Goal: Task Accomplishment & Management: Use online tool/utility

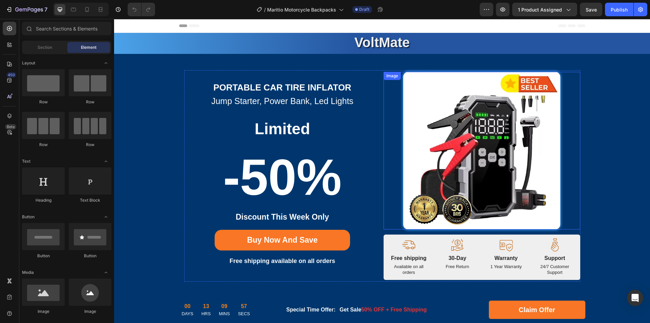
click at [464, 170] on img at bounding box center [481, 150] width 157 height 157
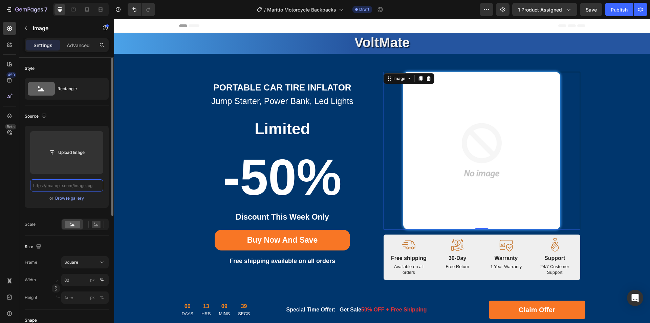
paste input "[URL][DOMAIN_NAME]"
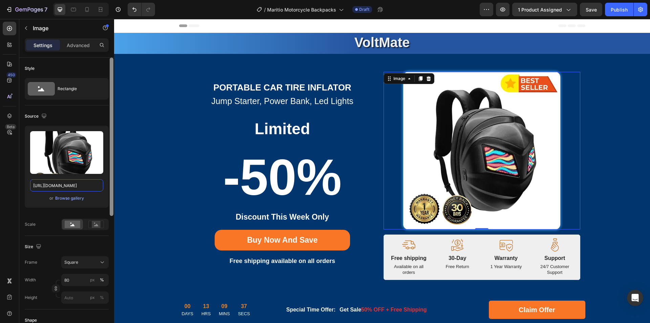
drag, startPoint x: 59, startPoint y: 185, endPoint x: 110, endPoint y: 186, distance: 51.1
click at [110, 186] on div "Style Rectangle Source Upload Image [URL][DOMAIN_NAME] or Browse gallery Scale …" at bounding box center [66, 200] width 95 height 284
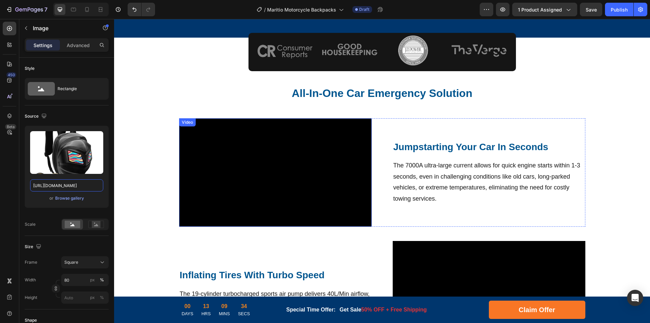
scroll to position [305, 0]
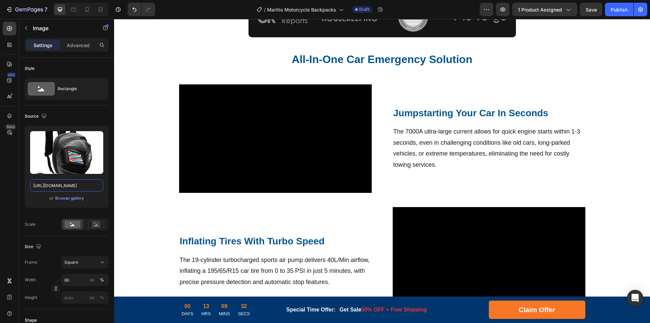
type input "[URL][DOMAIN_NAME]"
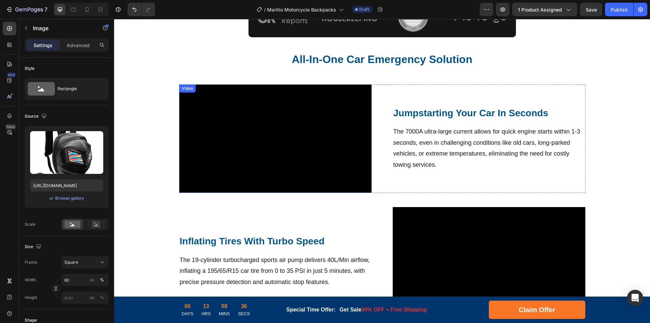
click at [316, 139] on video at bounding box center [275, 138] width 193 height 108
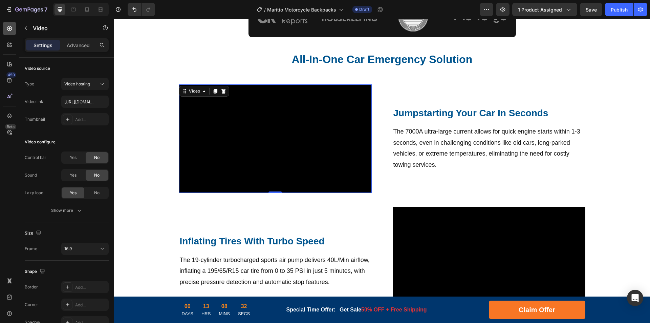
click at [7, 30] on icon at bounding box center [9, 28] width 7 height 7
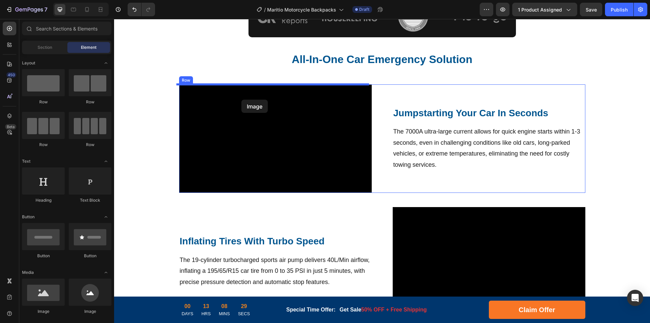
drag, startPoint x: 201, startPoint y: 282, endPoint x: 241, endPoint y: 100, distance: 186.8
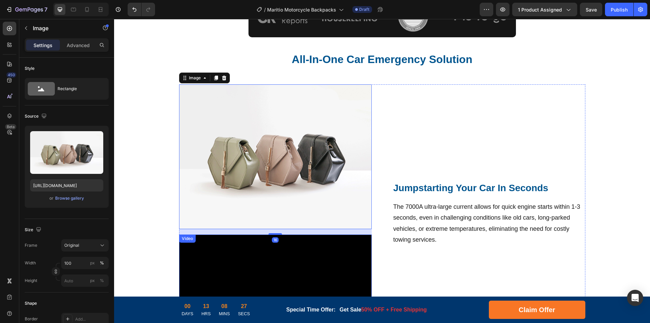
click at [240, 256] on video at bounding box center [275, 288] width 193 height 108
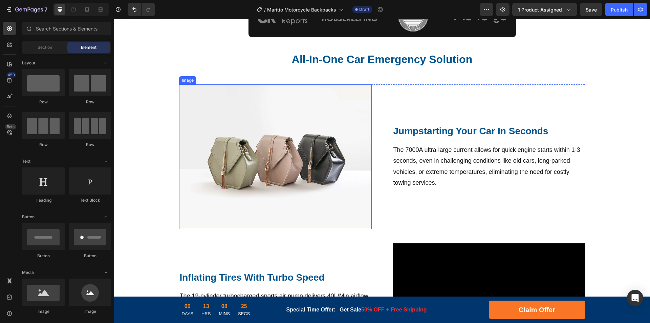
drag, startPoint x: 271, startPoint y: 130, endPoint x: 247, endPoint y: 134, distance: 24.7
click at [271, 130] on img at bounding box center [275, 156] width 193 height 145
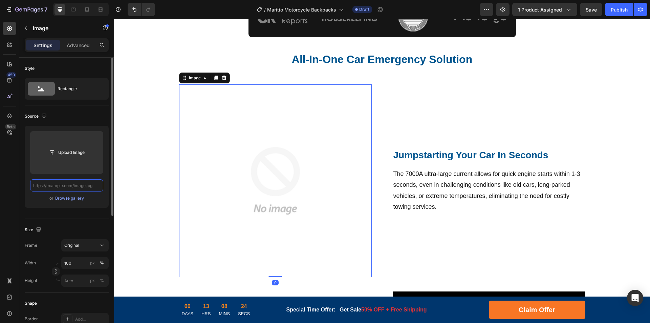
paste input "[URL][DOMAIN_NAME]"
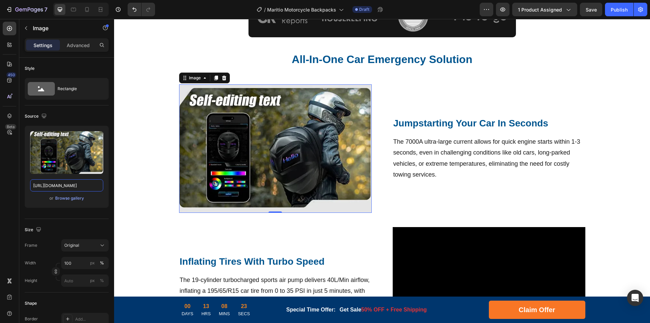
drag, startPoint x: 174, startPoint y: 205, endPoint x: 116, endPoint y: 184, distance: 61.6
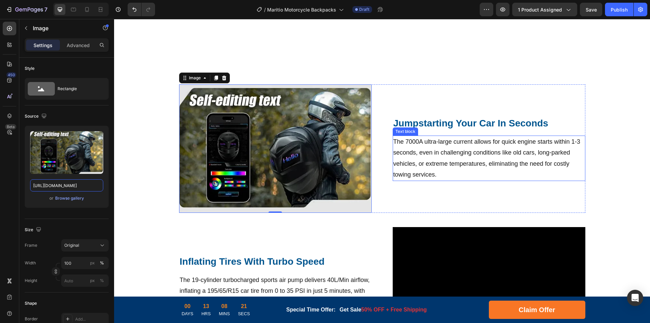
scroll to position [372, 0]
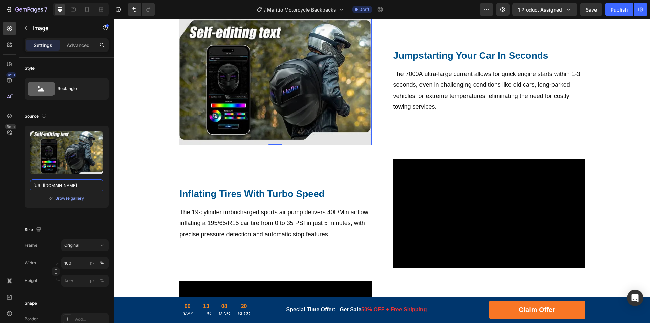
type input "[URL][DOMAIN_NAME]"
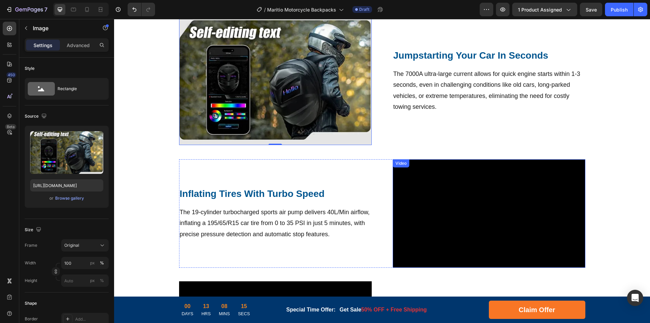
click at [507, 198] on video at bounding box center [489, 213] width 193 height 108
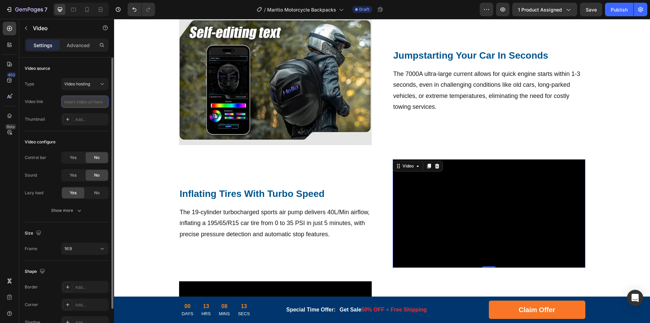
paste input "[URL][DOMAIN_NAME]"
type input "[URL][DOMAIN_NAME]"
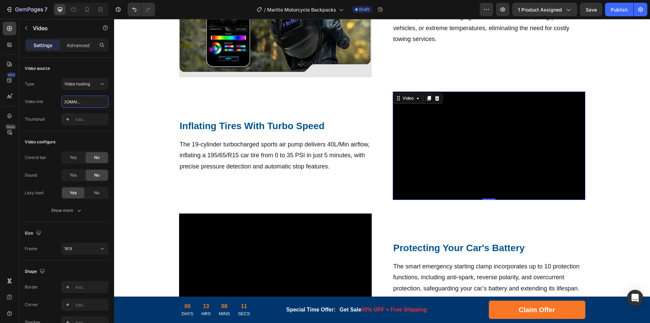
scroll to position [474, 0]
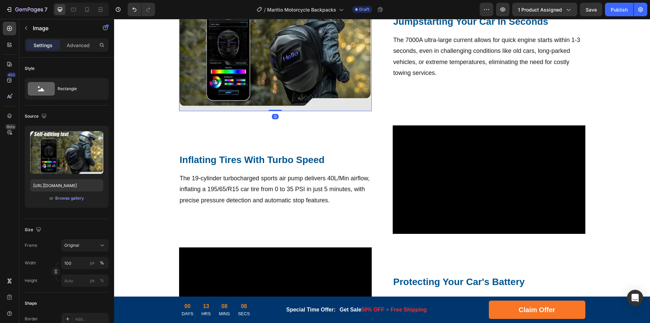
scroll to position [339, 0]
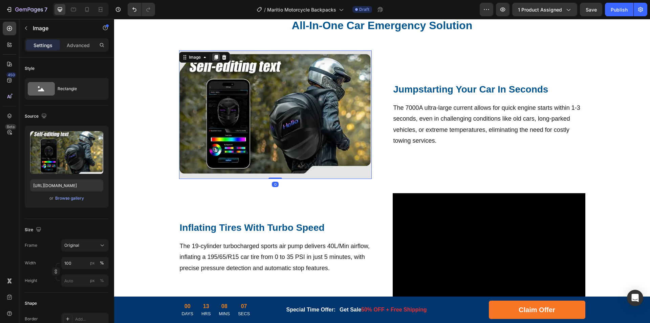
click at [213, 59] on icon at bounding box center [215, 57] width 5 height 5
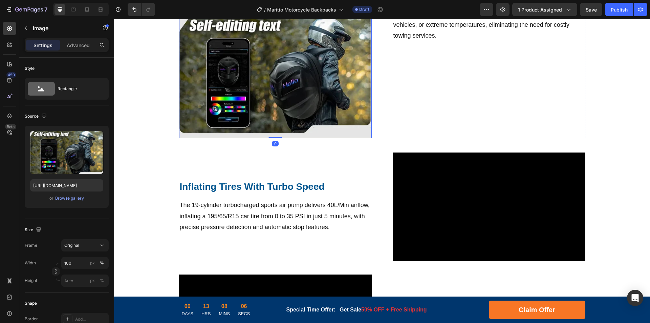
scroll to position [542, 0]
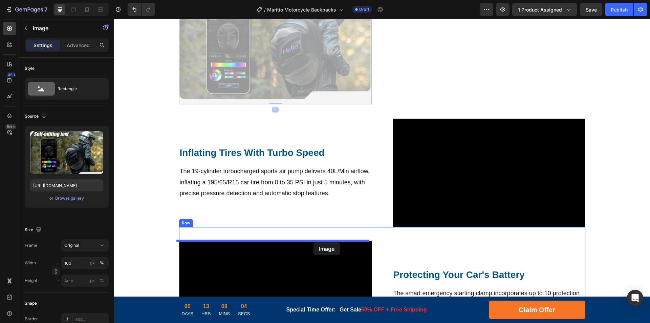
drag, startPoint x: 319, startPoint y: 75, endPoint x: 314, endPoint y: 242, distance: 166.7
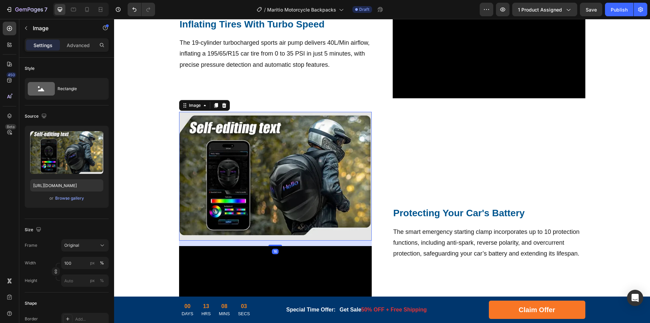
scroll to position [609, 0]
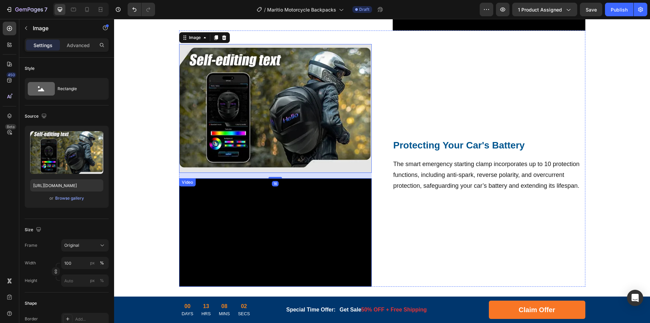
click at [305, 220] on video at bounding box center [275, 232] width 193 height 108
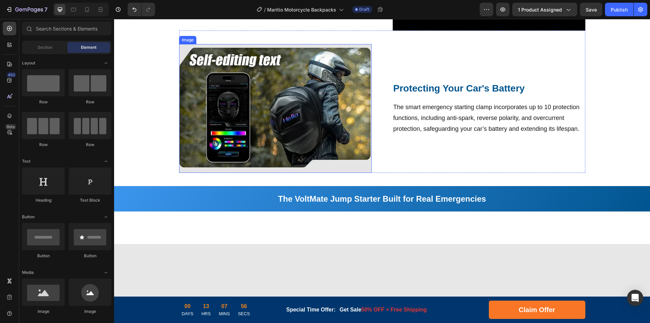
click at [304, 121] on img at bounding box center [275, 108] width 193 height 128
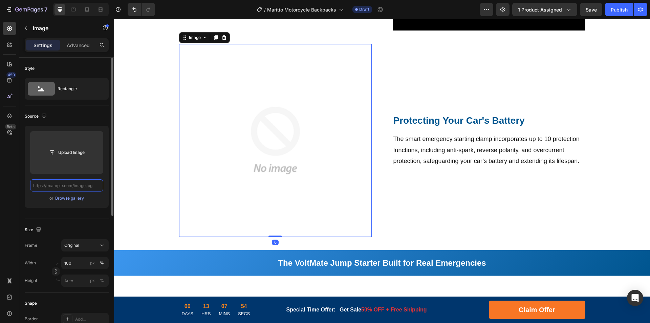
paste input "[URL][DOMAIN_NAME]"
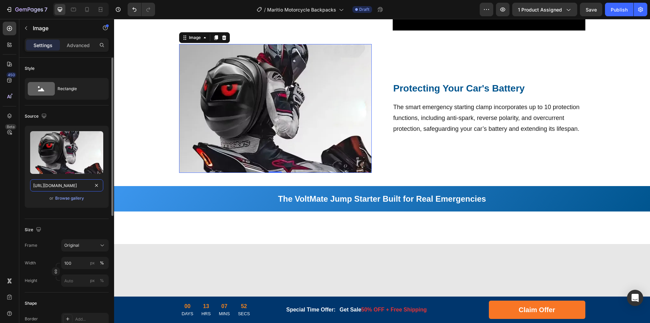
drag, startPoint x: 59, startPoint y: 186, endPoint x: 103, endPoint y: 190, distance: 44.5
click at [102, 189] on input "[URL][DOMAIN_NAME]" at bounding box center [66, 185] width 73 height 12
type input "[URL][DOMAIN_NAME]"
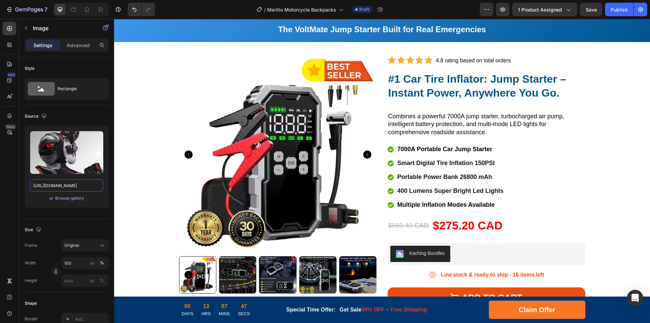
scroll to position [813, 0]
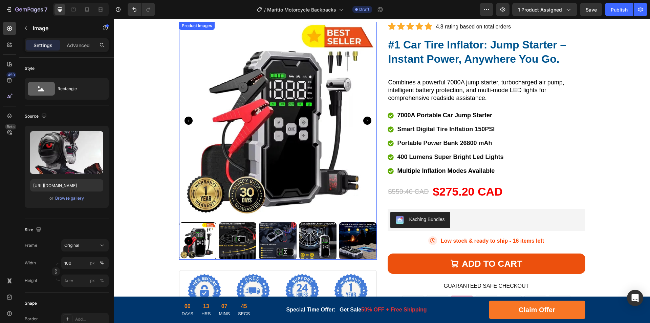
click at [191, 26] on div "Product Images" at bounding box center [196, 26] width 33 height 6
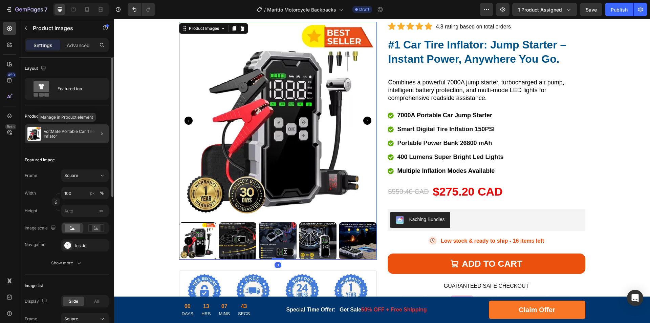
click at [64, 135] on p "VoltMate Portable Car Tire Inflator" at bounding box center [75, 133] width 62 height 9
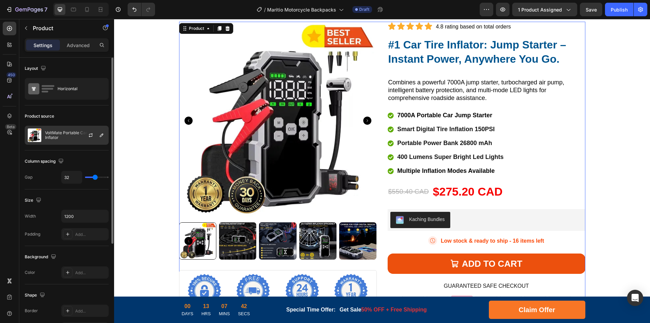
click at [66, 137] on p "VoltMate Portable Car Tire Inflator" at bounding box center [75, 134] width 61 height 9
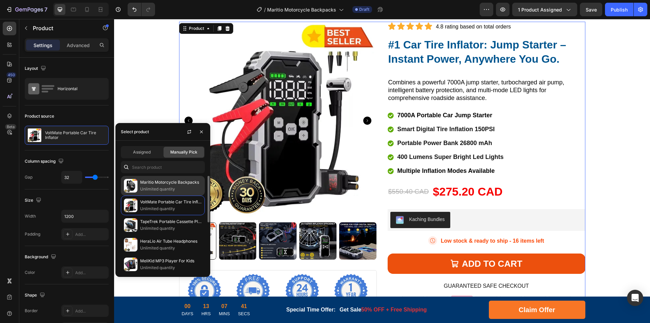
click at [169, 188] on p "Unlimited quantity" at bounding box center [171, 189] width 62 height 7
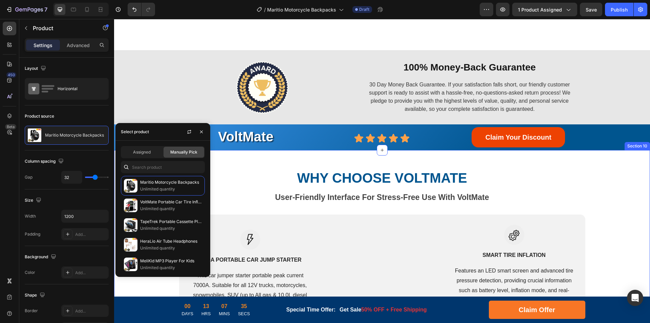
scroll to position [1287, 0]
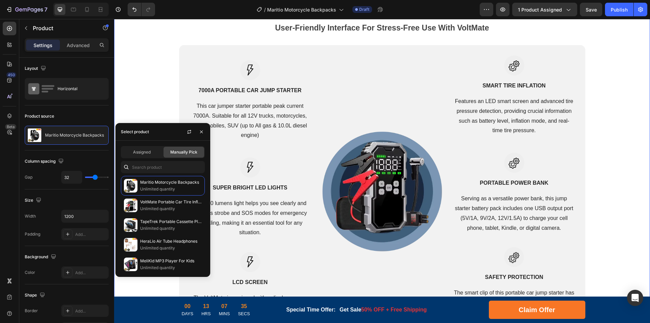
click at [387, 169] on img at bounding box center [382, 191] width 122 height 122
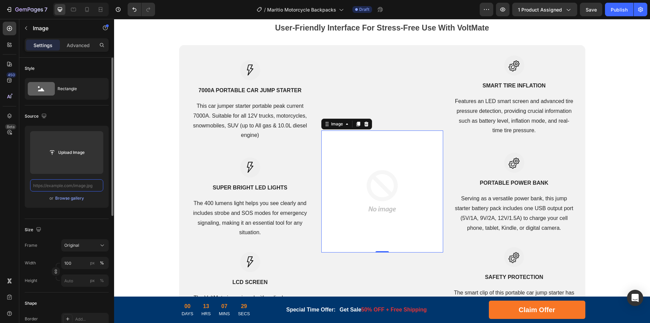
scroll to position [0, 0]
paste input "[URL][DOMAIN_NAME]"
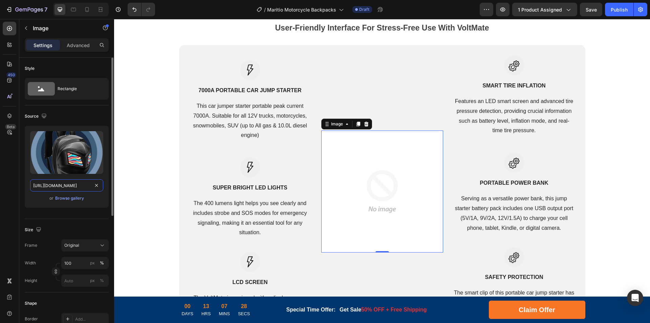
scroll to position [0, 124]
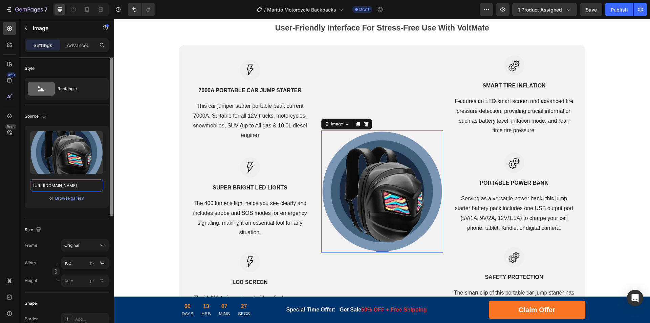
drag, startPoint x: 58, startPoint y: 187, endPoint x: 113, endPoint y: 186, distance: 55.2
click at [113, 186] on div "Style Rectangle Source Upload Image [URL][DOMAIN_NAME] or Browse gallery Size F…" at bounding box center [66, 200] width 95 height 284
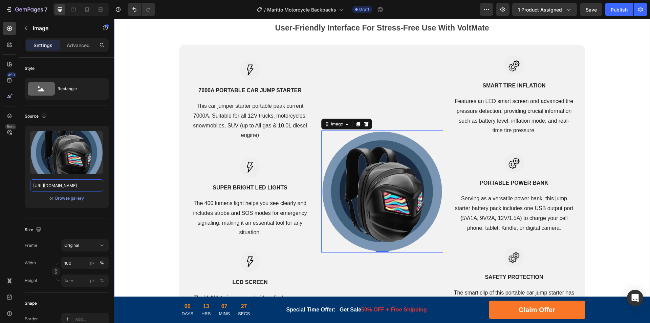
type input "[URL][DOMAIN_NAME]"
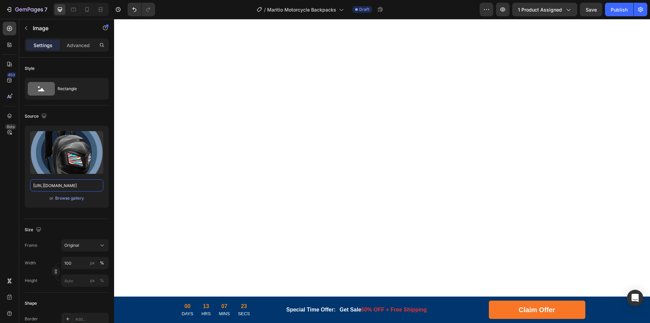
scroll to position [1659, 0]
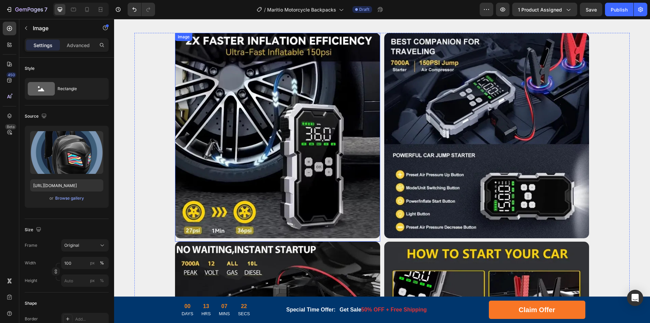
click at [312, 148] on img at bounding box center [277, 135] width 205 height 205
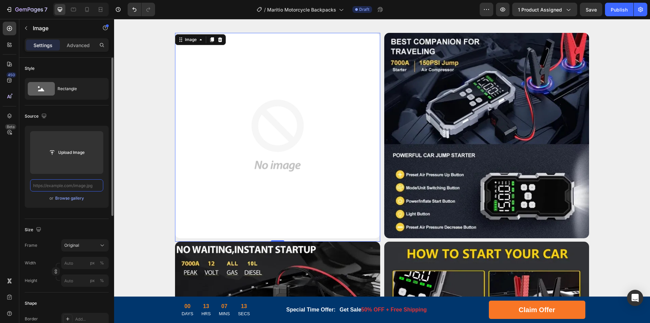
scroll to position [0, 0]
paste input "[URL][DOMAIN_NAME]"
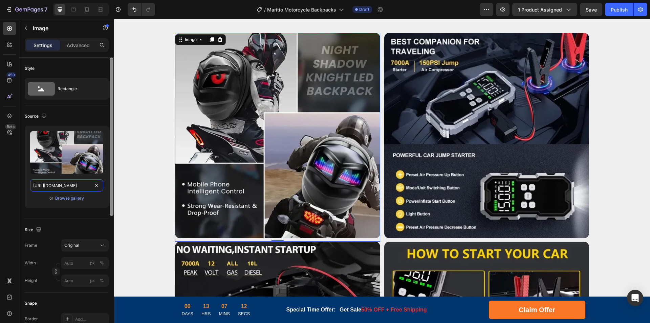
drag, startPoint x: 60, startPoint y: 186, endPoint x: 113, endPoint y: 187, distance: 53.8
click at [113, 187] on div "Style Rectangle Source Upload Image [URL][DOMAIN_NAME] or Browse gallery Size F…" at bounding box center [66, 200] width 95 height 284
type input "[URL][DOMAIN_NAME]"
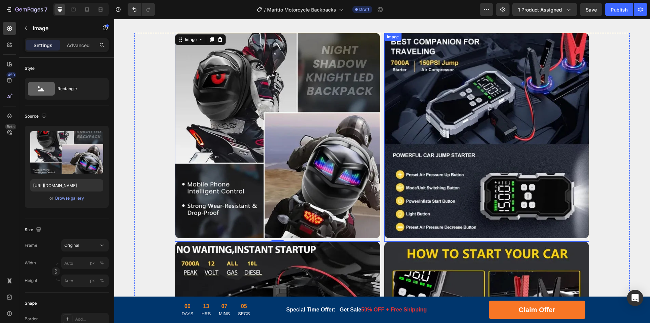
click at [511, 148] on img at bounding box center [486, 135] width 205 height 205
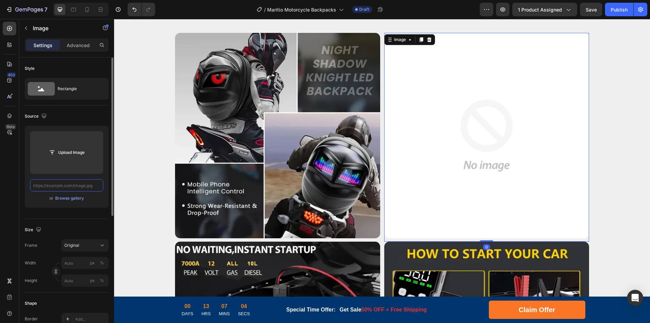
paste input "[URL][DOMAIN_NAME]"
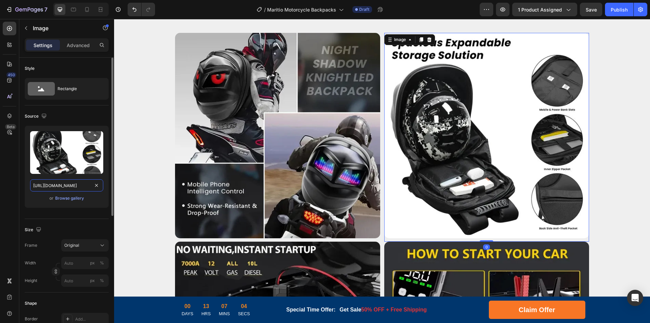
scroll to position [0, 126]
drag, startPoint x: 173, startPoint y: 206, endPoint x: 117, endPoint y: 187, distance: 59.2
type input "[URL][DOMAIN_NAME]"
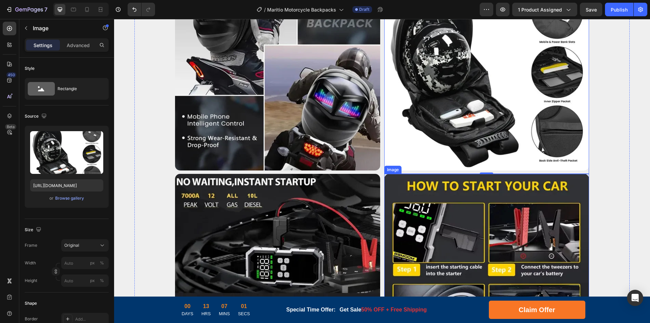
click at [312, 236] on img at bounding box center [277, 276] width 205 height 205
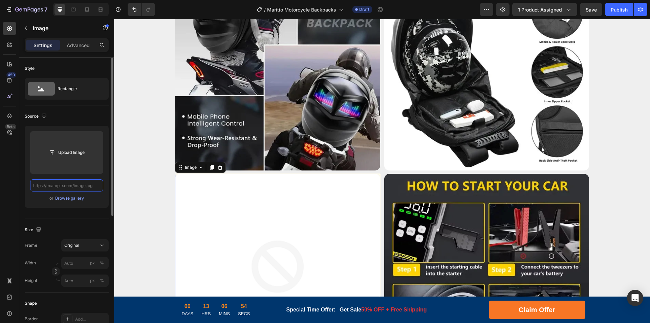
scroll to position [0, 0]
paste input "[URL][DOMAIN_NAME]"
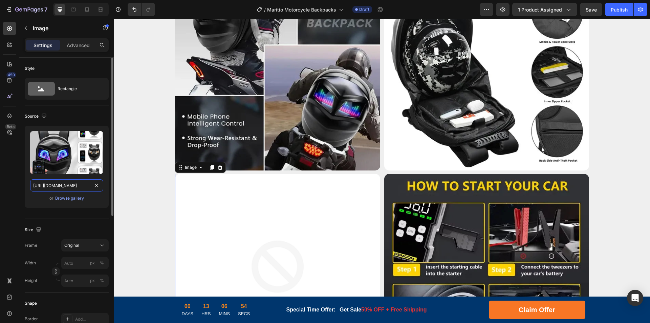
scroll to position [0, 124]
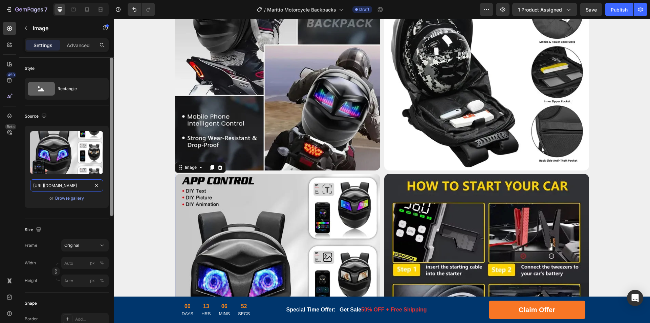
drag, startPoint x: 59, startPoint y: 186, endPoint x: 113, endPoint y: 188, distance: 53.8
click at [113, 188] on div "Style Rectangle Source Upload Image [URL][DOMAIN_NAME] or Browse gallery Size F…" at bounding box center [66, 200] width 95 height 284
type input "[URL][DOMAIN_NAME]"
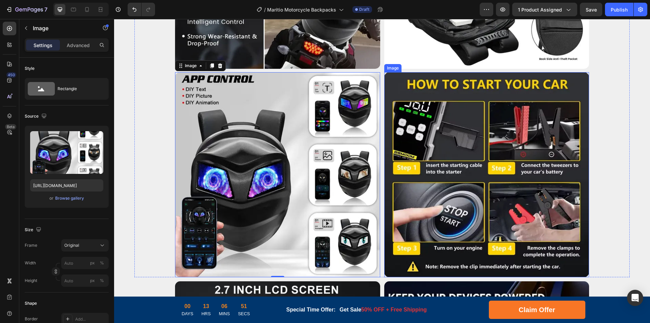
click at [449, 202] on img at bounding box center [486, 174] width 205 height 205
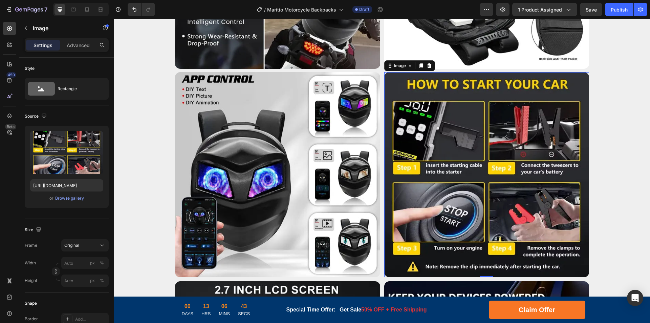
click at [461, 196] on img at bounding box center [486, 174] width 205 height 205
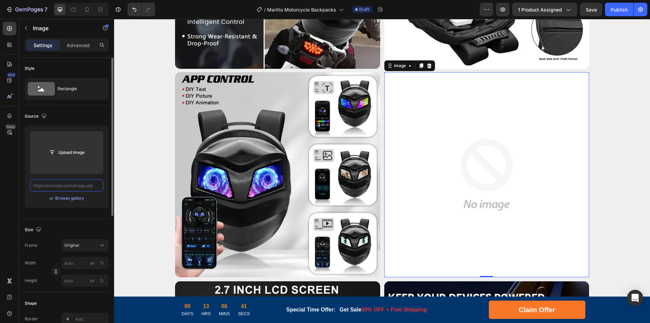
scroll to position [0, 0]
paste input "[URL][DOMAIN_NAME]"
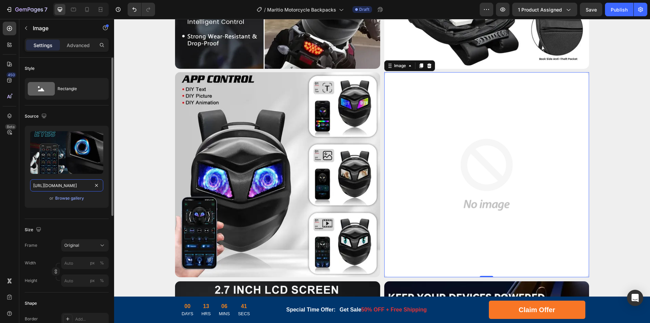
scroll to position [0, 124]
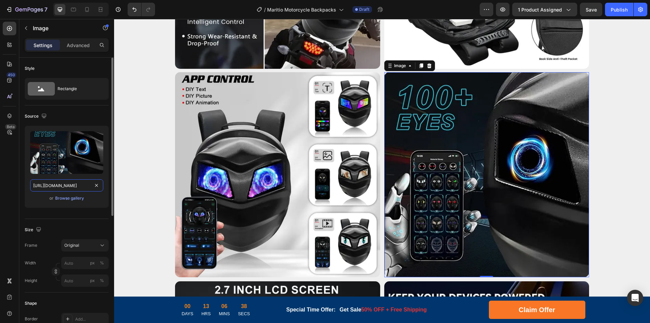
drag, startPoint x: 60, startPoint y: 187, endPoint x: 107, endPoint y: 188, distance: 46.7
click at [107, 188] on div "Upload Image [URL][DOMAIN_NAME] or Browse gallery" at bounding box center [67, 167] width 84 height 82
type input "[URL][DOMAIN_NAME]"
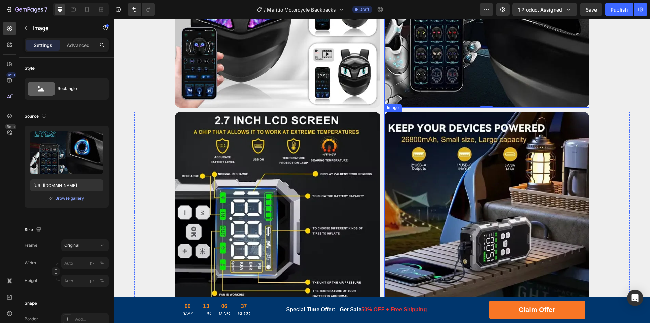
click at [285, 179] on img at bounding box center [277, 214] width 205 height 205
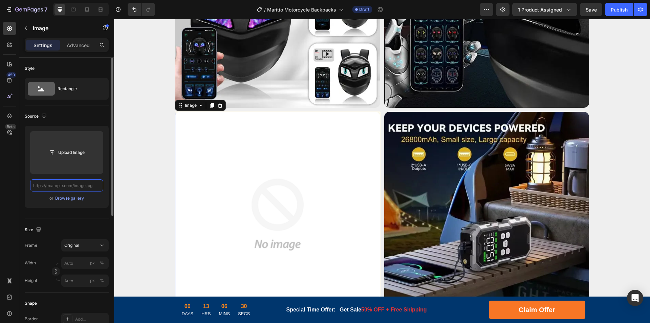
paste input "[URL][DOMAIN_NAME]"
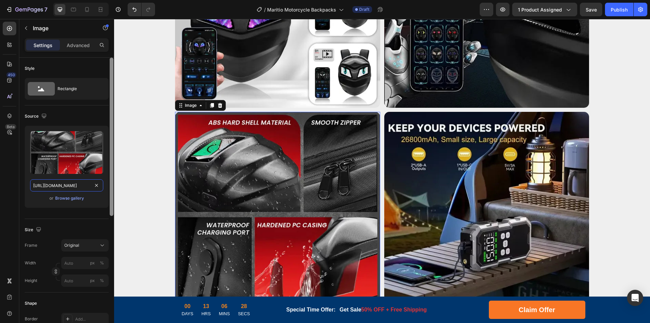
drag, startPoint x: 59, startPoint y: 186, endPoint x: 113, endPoint y: 185, distance: 54.2
click at [112, 185] on div "Style Rectangle Source Upload Image [URL][DOMAIN_NAME] or Browse gallery Size F…" at bounding box center [66, 200] width 95 height 284
type input "[URL][DOMAIN_NAME]"
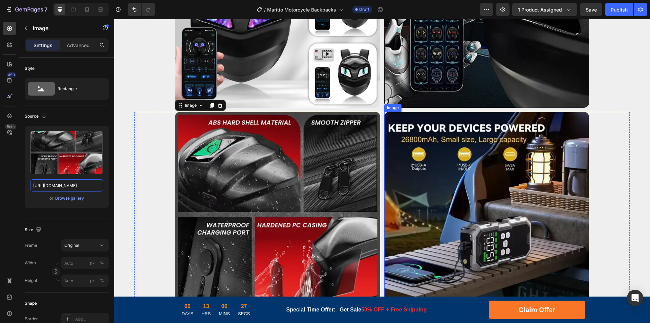
scroll to position [2065, 0]
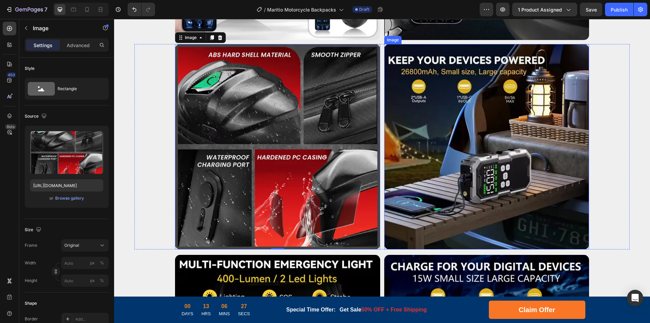
click at [470, 197] on img at bounding box center [486, 146] width 205 height 205
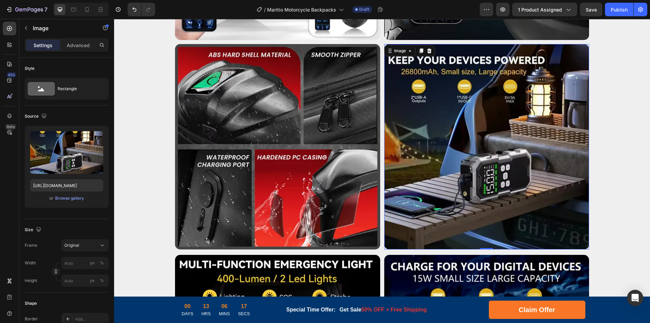
click at [469, 179] on img at bounding box center [486, 146] width 205 height 205
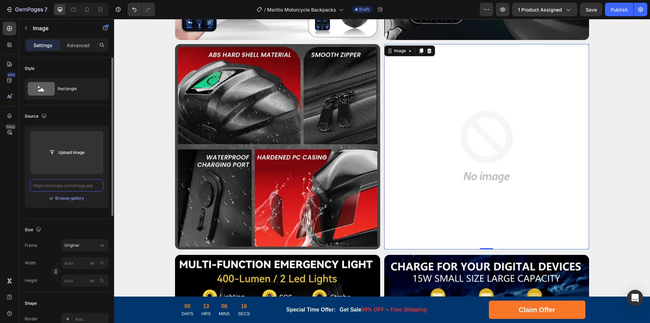
scroll to position [0, 0]
paste input "[URL][DOMAIN_NAME]"
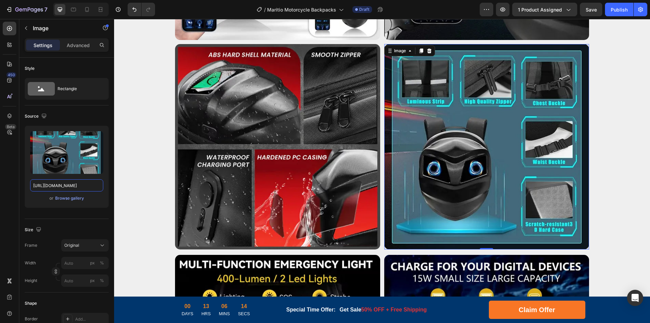
drag, startPoint x: 206, startPoint y: 206, endPoint x: 121, endPoint y: 187, distance: 86.9
type input "[URL][DOMAIN_NAME]"
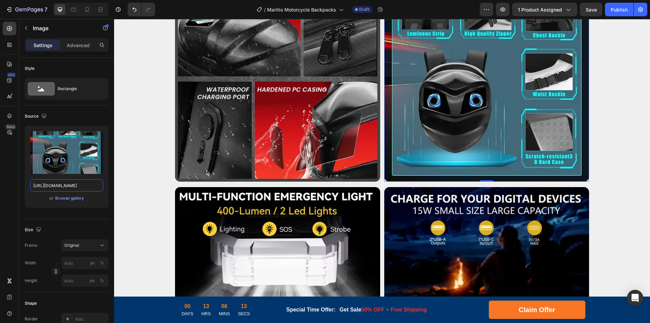
scroll to position [2167, 0]
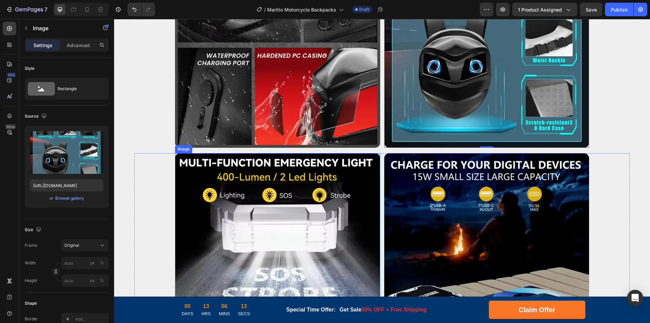
click at [301, 219] on img at bounding box center [277, 255] width 205 height 205
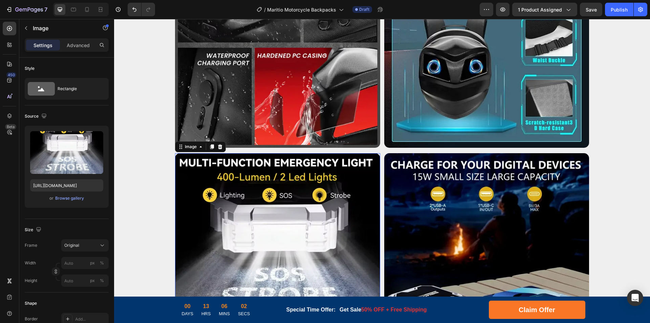
click at [251, 202] on img at bounding box center [277, 255] width 205 height 205
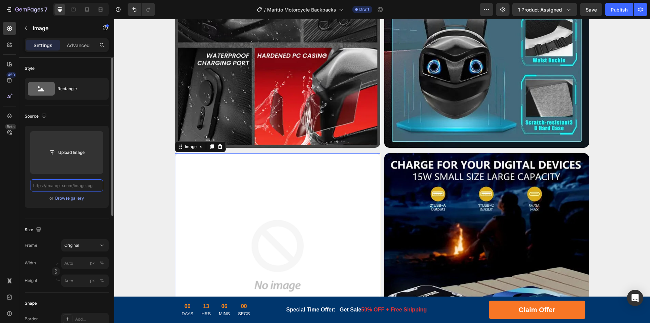
paste input "[URL][DOMAIN_NAME]"
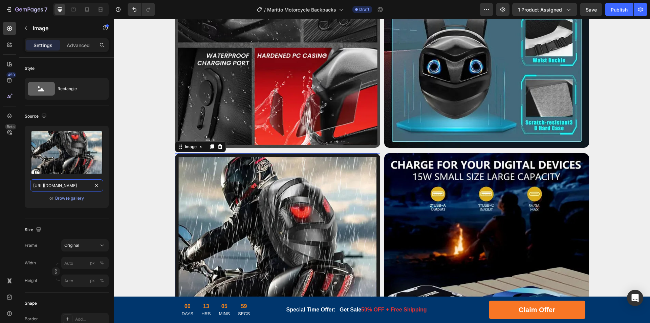
drag, startPoint x: 173, startPoint y: 205, endPoint x: 123, endPoint y: 187, distance: 53.9
type input "[URL][DOMAIN_NAME]"
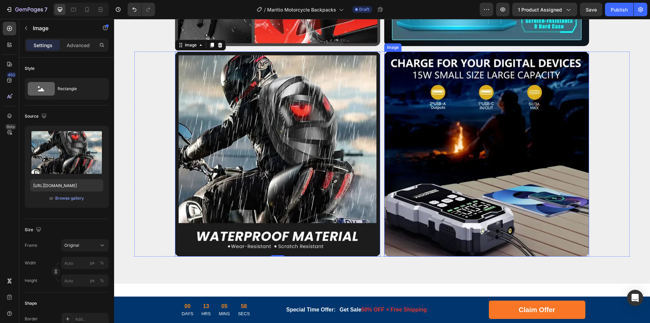
click at [441, 186] on img at bounding box center [486, 153] width 205 height 205
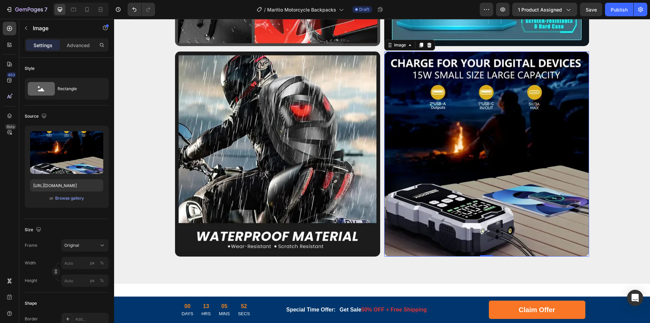
click at [496, 157] on img at bounding box center [486, 153] width 205 height 205
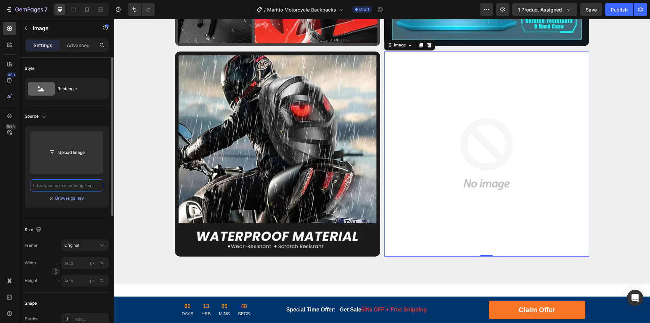
scroll to position [0, 0]
paste input "[URL][DOMAIN_NAME]"
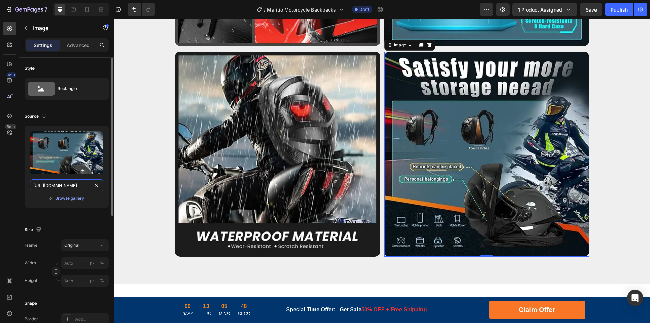
scroll to position [0, 124]
drag, startPoint x: 173, startPoint y: 206, endPoint x: 163, endPoint y: 189, distance: 19.6
type input "[URL][DOMAIN_NAME]"
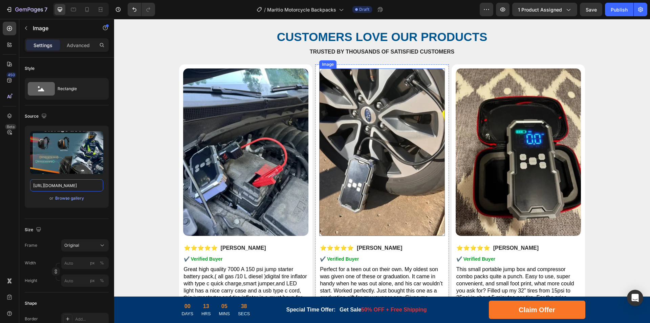
scroll to position [3081, 0]
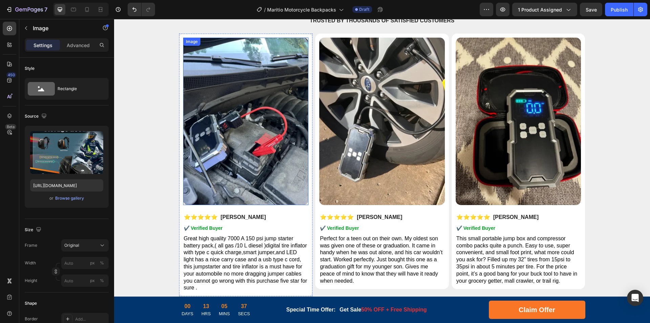
click at [250, 159] on img at bounding box center [246, 121] width 126 height 167
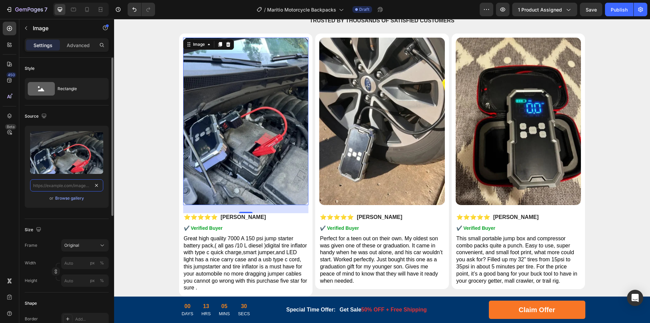
paste input "[URL][DOMAIN_NAME]"
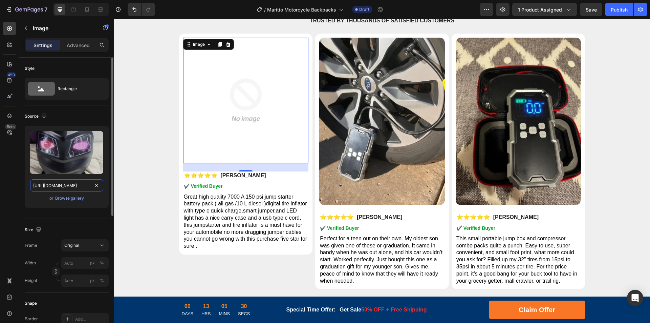
scroll to position [0, 129]
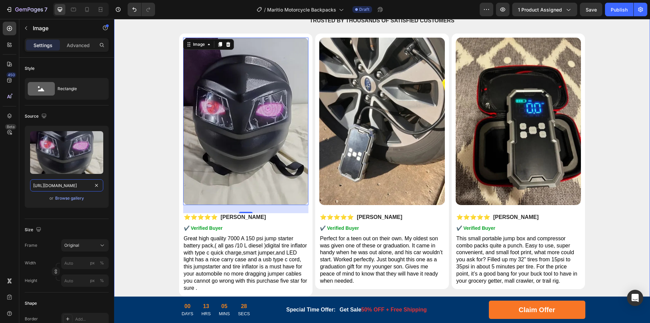
drag, startPoint x: 172, startPoint y: 204, endPoint x: 144, endPoint y: 188, distance: 32.6
type input "[URL][DOMAIN_NAME]"
click at [397, 137] on img at bounding box center [382, 121] width 126 height 167
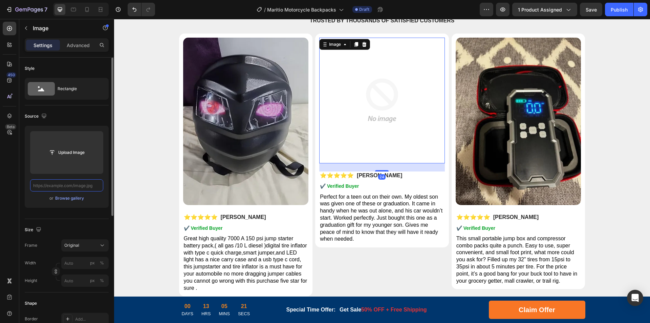
paste input "[URL][DOMAIN_NAME]"
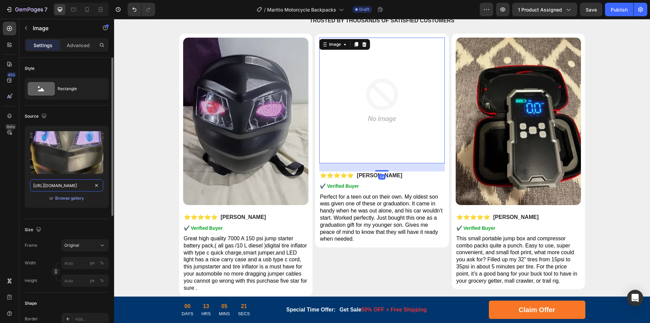
scroll to position [0, 130]
drag, startPoint x: 173, startPoint y: 205, endPoint x: 138, endPoint y: 187, distance: 39.4
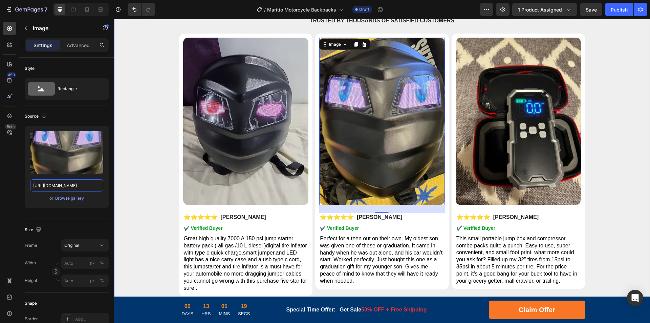
scroll to position [0, 99]
type input "[URL][DOMAIN_NAME]"
click at [476, 154] on img at bounding box center [519, 121] width 126 height 167
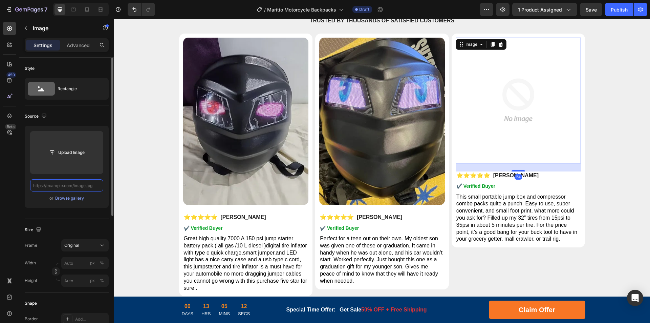
paste input "[URL][DOMAIN_NAME]"
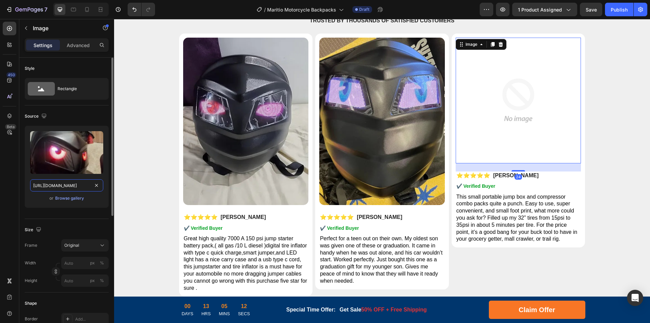
scroll to position [0, 130]
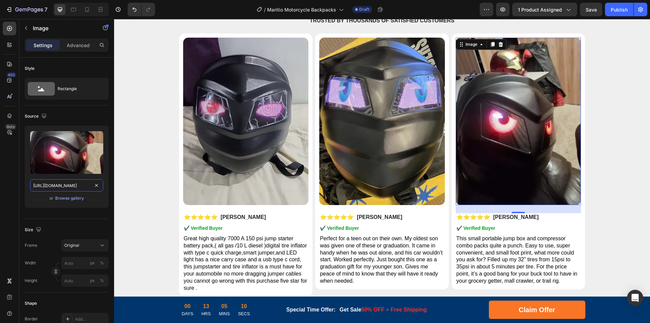
drag, startPoint x: 173, startPoint y: 204, endPoint x: 142, endPoint y: 189, distance: 35.3
type input "[URL][DOMAIN_NAME]"
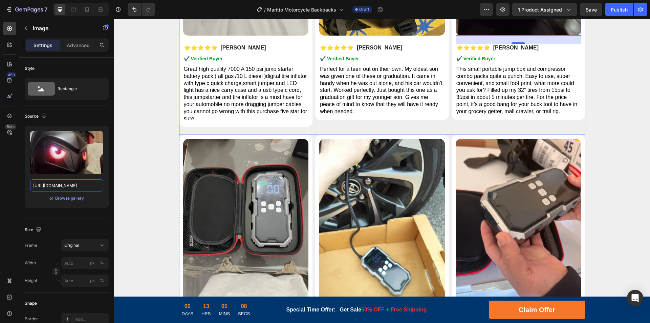
scroll to position [3284, 0]
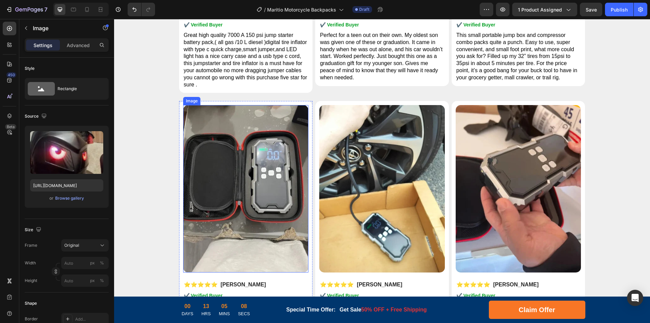
click at [251, 199] on img at bounding box center [246, 188] width 126 height 167
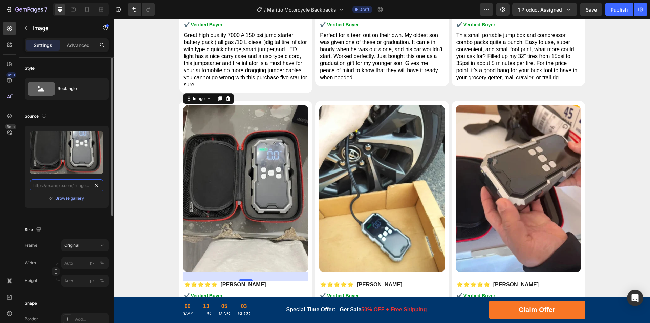
paste input "[URL][DOMAIN_NAME]"
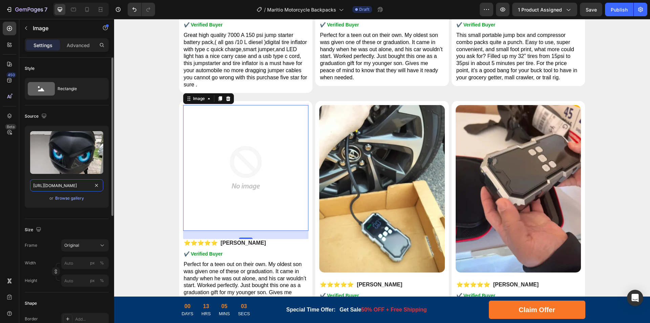
scroll to position [0, 130]
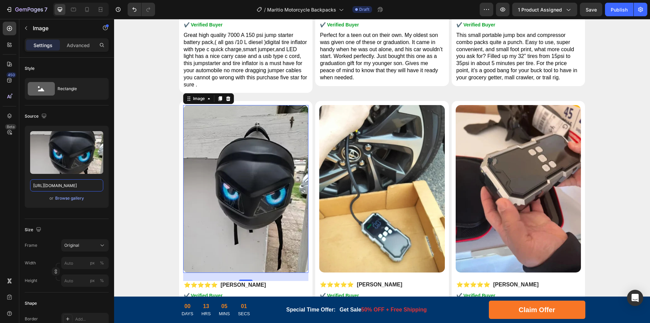
drag, startPoint x: 173, startPoint y: 203, endPoint x: 154, endPoint y: 189, distance: 23.7
type input "[URL][DOMAIN_NAME]"
click at [344, 176] on img at bounding box center [382, 188] width 126 height 167
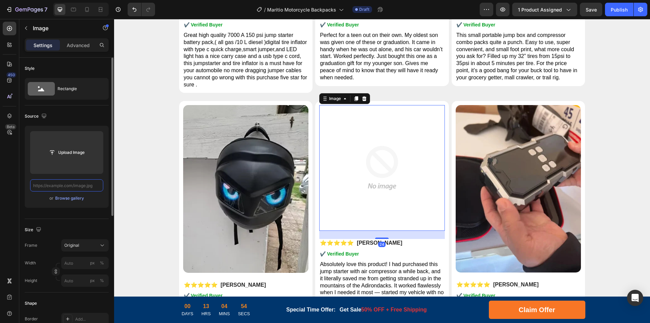
paste input "[URL][DOMAIN_NAME]"
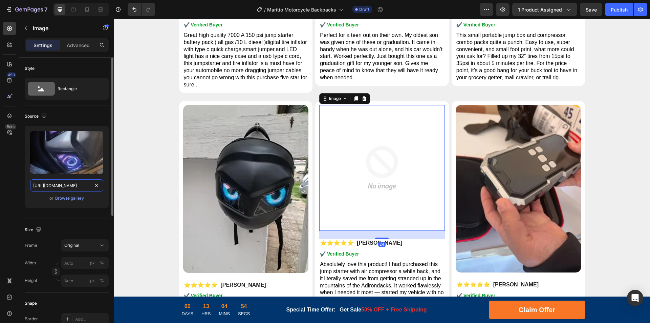
scroll to position [0, 130]
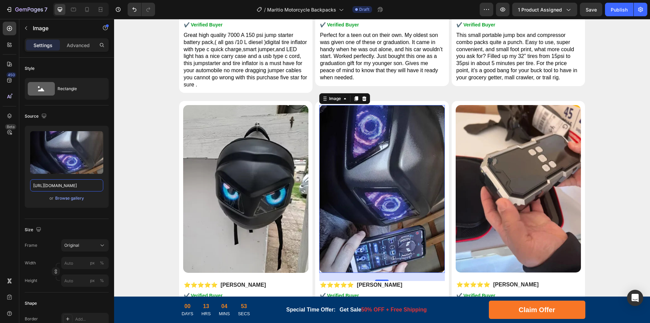
drag, startPoint x: 175, startPoint y: 204, endPoint x: 120, endPoint y: 185, distance: 58.7
type input "[URL][DOMAIN_NAME]"
click at [514, 193] on img at bounding box center [519, 188] width 126 height 167
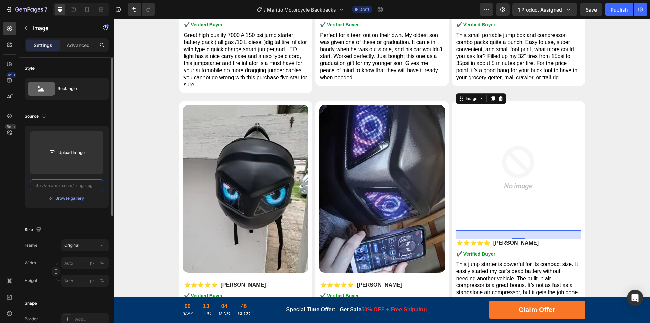
scroll to position [0, 0]
paste input "[URL][DOMAIN_NAME]"
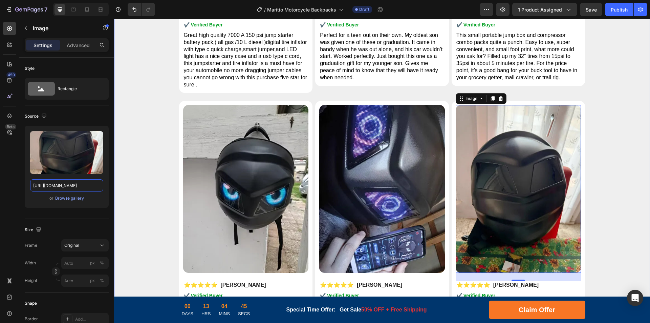
drag, startPoint x: 174, startPoint y: 207, endPoint x: 146, endPoint y: 189, distance: 33.3
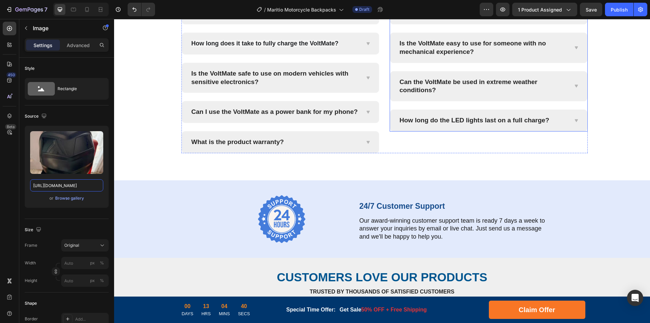
scroll to position [2742, 0]
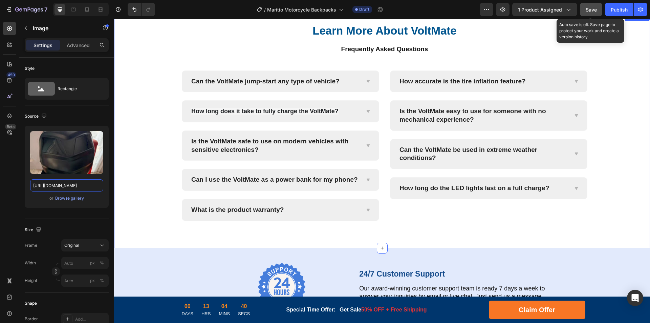
type input "[URL][DOMAIN_NAME]"
click at [587, 13] on button "Save" at bounding box center [591, 10] width 22 height 14
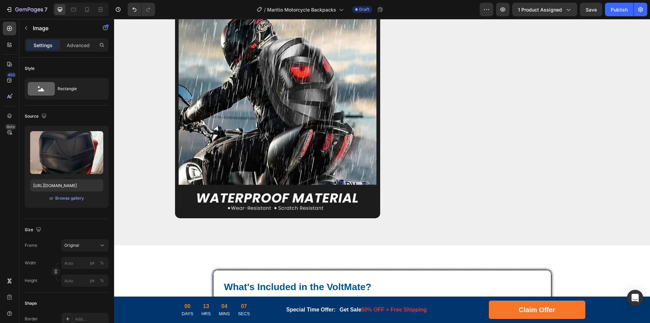
scroll to position [2510, 0]
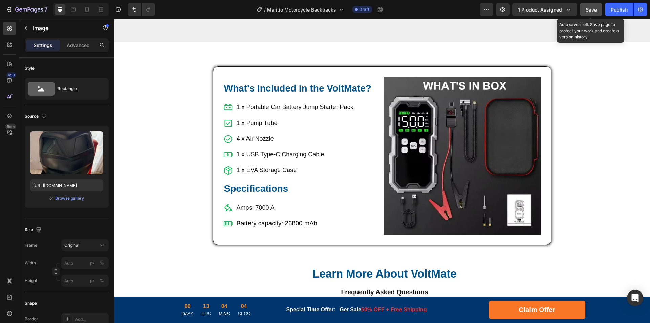
click at [592, 11] on span "Save" at bounding box center [591, 10] width 11 height 6
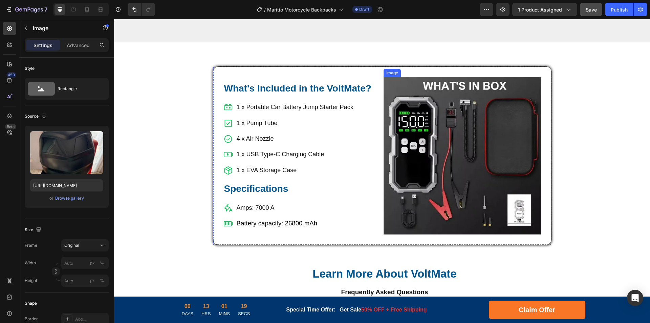
click at [449, 143] on img at bounding box center [462, 155] width 157 height 157
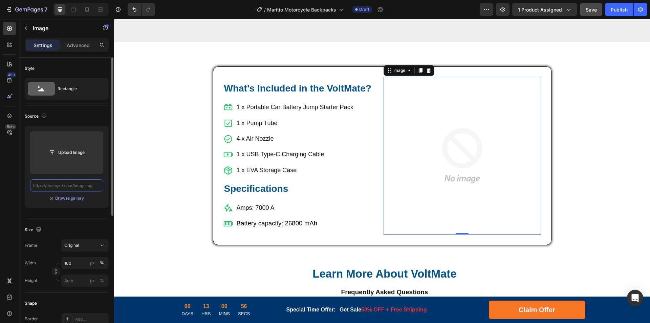
scroll to position [0, 0]
paste input "[URL][DOMAIN_NAME]"
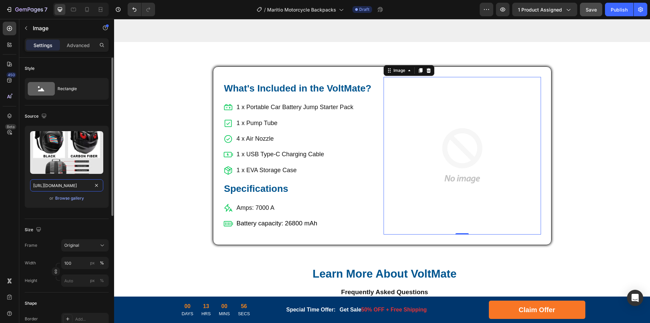
scroll to position [0, 124]
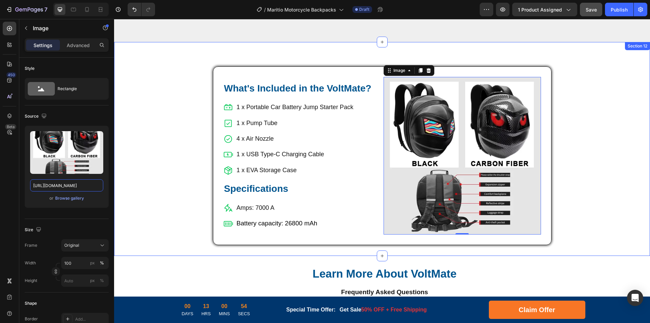
drag, startPoint x: 175, startPoint y: 204, endPoint x: 228, endPoint y: 206, distance: 52.1
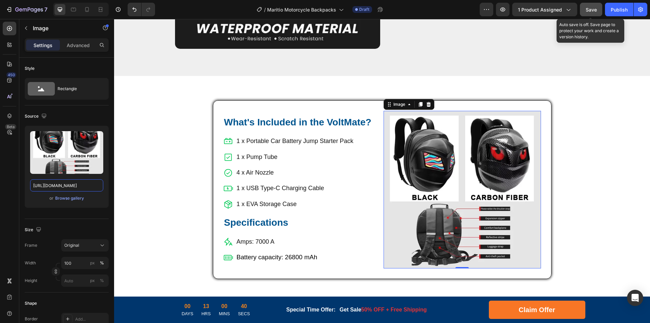
type input "[URL][DOMAIN_NAME]"
click at [588, 9] on span "Save" at bounding box center [591, 10] width 11 height 6
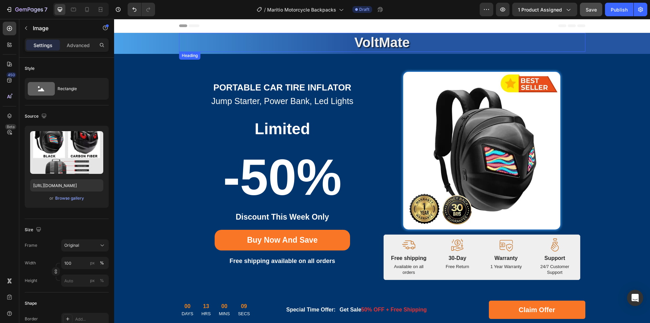
click at [383, 43] on strong "VoltMate" at bounding box center [382, 42] width 56 height 15
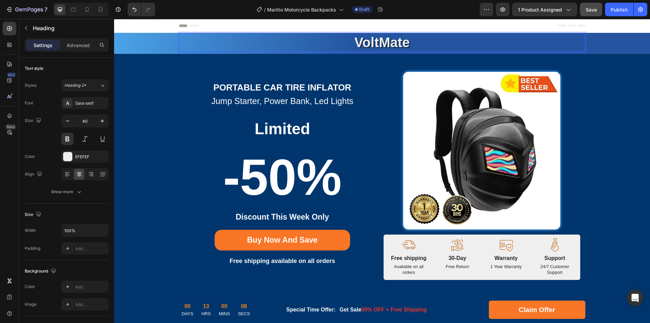
click at [387, 47] on strong "VoltMate" at bounding box center [382, 42] width 56 height 15
drag, startPoint x: 288, startPoint y: 89, endPoint x: 298, endPoint y: 88, distance: 9.9
click at [288, 89] on strong "Portable Car Tire Inflator" at bounding box center [282, 87] width 138 height 10
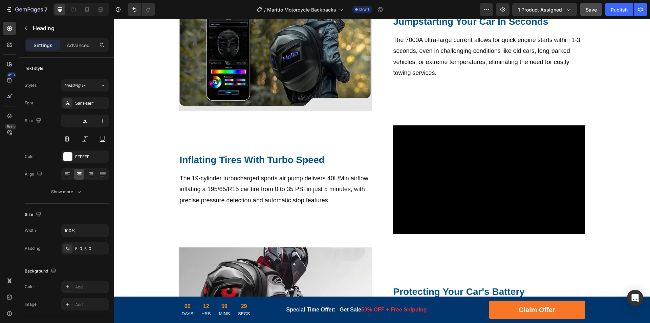
scroll to position [711, 0]
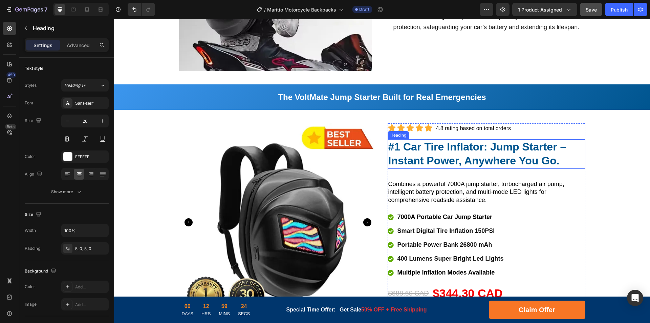
click at [427, 148] on strong "#1 Car Tire Inflator: Jump Starter – Instant Power, Anywhere You Go." at bounding box center [477, 154] width 178 height 26
click at [423, 148] on strong "#1 Car Tire Inflator: Jump Starter – Instant Power, Anywhere You Go." at bounding box center [477, 154] width 178 height 26
drag, startPoint x: 403, startPoint y: 148, endPoint x: 481, endPoint y: 151, distance: 78.3
click at [481, 151] on strong "#1 Car Tire Inflator: Jump Starter – Instant Power, Anywhere You Go." at bounding box center [477, 154] width 178 height 26
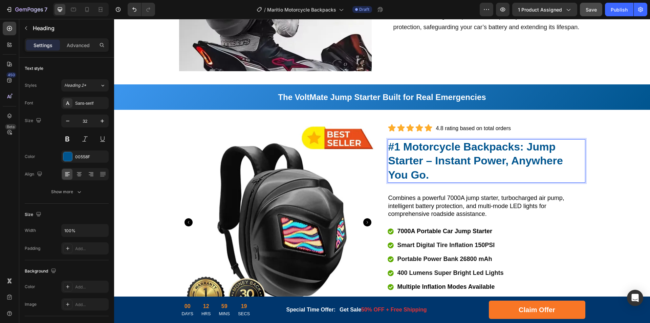
click at [399, 169] on strong "#1 Motorcycle Backpacks: Jump Starter – Instant Power, Anywhere You Go." at bounding box center [475, 161] width 175 height 40
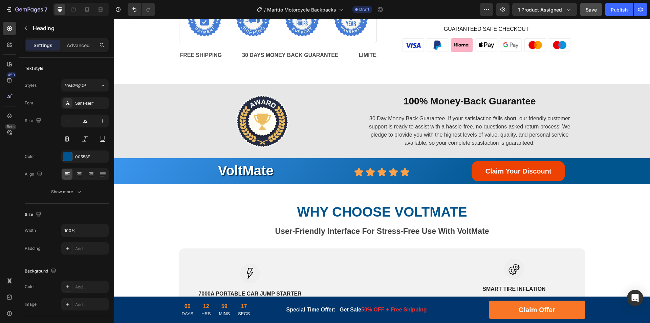
scroll to position [1117, 0]
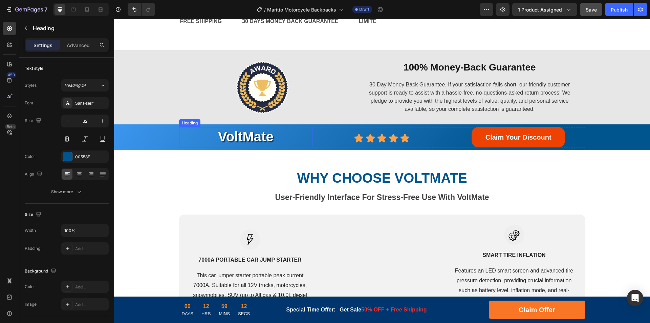
click at [246, 137] on h2 "VoltMate" at bounding box center [246, 136] width 134 height 19
click at [254, 136] on h2 "VoltMate" at bounding box center [246, 136] width 134 height 19
click at [254, 136] on p "VoltMate" at bounding box center [246, 137] width 132 height 18
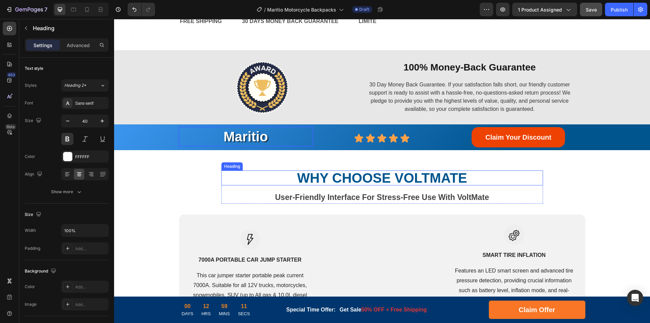
click at [453, 177] on strong "WHY CHOOSE VoltMate" at bounding box center [382, 177] width 170 height 15
drag, startPoint x: 395, startPoint y: 177, endPoint x: 472, endPoint y: 179, distance: 76.2
click at [472, 179] on p "WHY CHOOSE VoltMate" at bounding box center [382, 178] width 304 height 14
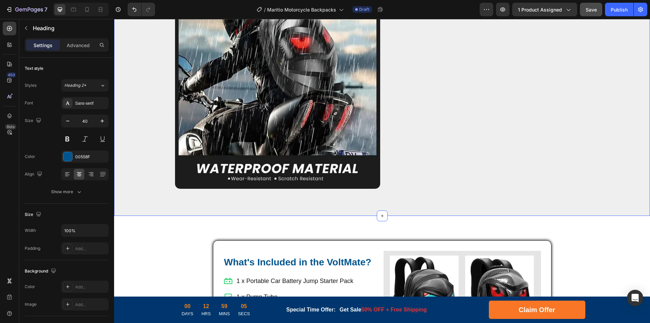
scroll to position [2438, 0]
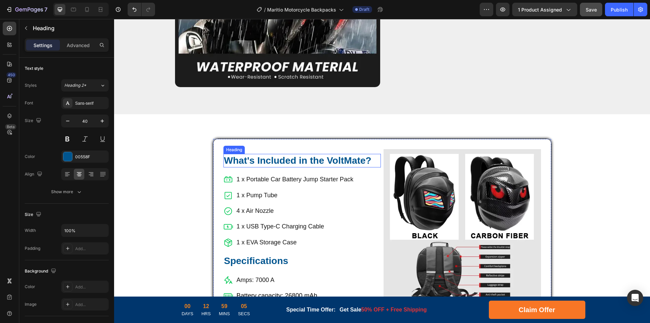
click at [339, 154] on h2 "What's Included in the VoltMate?" at bounding box center [301, 161] width 157 height 14
click at [349, 154] on h2 "What's Included in the VoltMate?" at bounding box center [301, 161] width 157 height 14
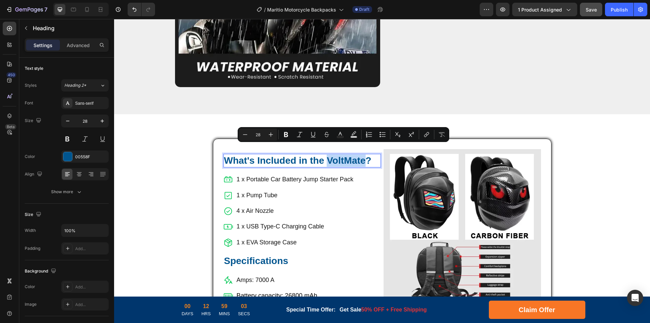
drag, startPoint x: 325, startPoint y: 150, endPoint x: 361, endPoint y: 151, distance: 36.6
click at [361, 154] on p "What's Included in the VoltMate?" at bounding box center [302, 160] width 156 height 12
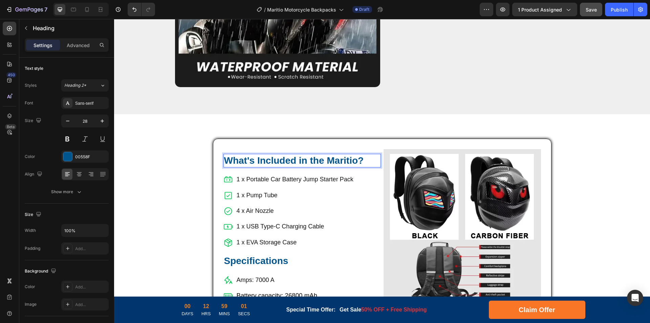
click at [345, 154] on p "What's Included in the Maritio?" at bounding box center [302, 160] width 156 height 12
drag, startPoint x: 303, startPoint y: 171, endPoint x: 314, endPoint y: 168, distance: 11.1
click at [303, 174] on p "1 x Portable Car Battery Jump Starter Pack" at bounding box center [295, 179] width 117 height 11
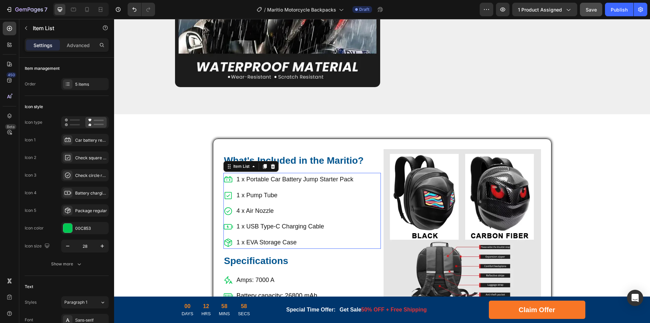
click at [314, 174] on p "1 x Portable Car Battery Jump Starter Pack" at bounding box center [295, 179] width 117 height 11
click at [323, 174] on p "1 x Portable Car Battery Jump Starter Pack" at bounding box center [295, 179] width 117 height 11
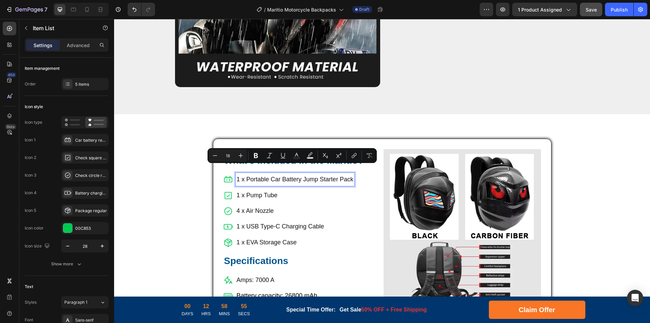
click at [247, 174] on p "1 x Portable Car Battery Jump Starter Pack" at bounding box center [295, 179] width 117 height 11
click at [245, 174] on p "1 x Portable Car Battery Jump Starter Pack" at bounding box center [295, 179] width 117 height 11
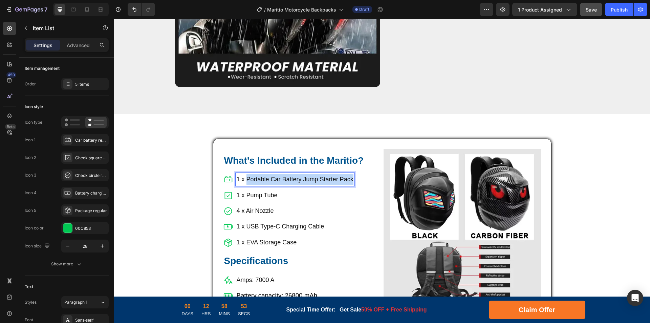
drag, startPoint x: 245, startPoint y: 168, endPoint x: 374, endPoint y: 169, distance: 129.7
click at [374, 173] on div "1 x Portable Car Battery Jump Starter Pack 1 x Pump Tube 4 x Air Nozzle 1 x USB…" at bounding box center [301, 211] width 157 height 76
click at [286, 174] on p "1 x Motorcycle Backpacks LED" at bounding box center [281, 179] width 88 height 11
click at [262, 237] on p "1 x EVA Storage Case" at bounding box center [281, 242] width 88 height 11
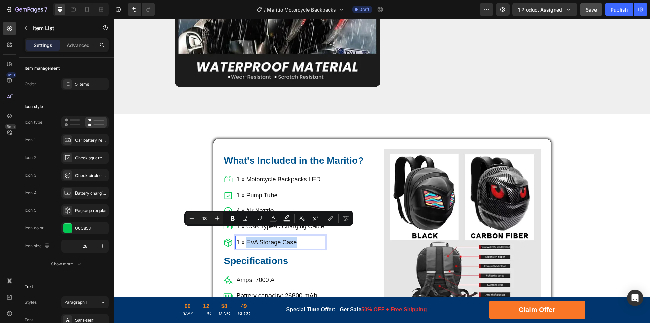
drag, startPoint x: 244, startPoint y: 232, endPoint x: 319, endPoint y: 234, distance: 75.2
click at [319, 237] on p "1 x EVA Storage Case" at bounding box center [281, 242] width 88 height 11
click at [304, 237] on p "1 x EVA Storage Case" at bounding box center [281, 242] width 88 height 11
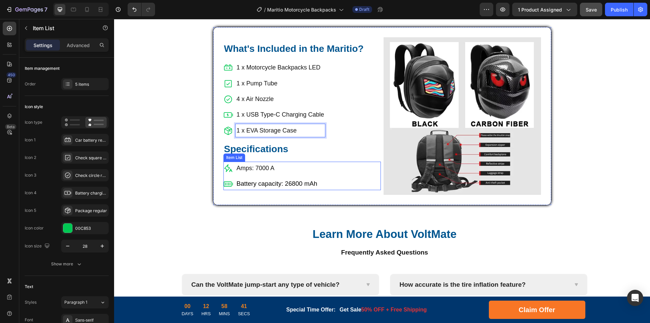
scroll to position [2607, 0]
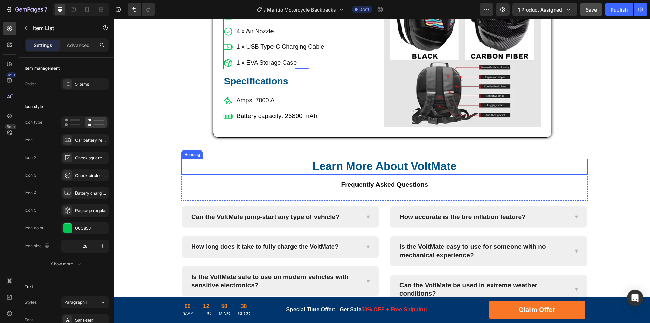
drag, startPoint x: 432, startPoint y: 170, endPoint x: 438, endPoint y: 167, distance: 7.2
click at [432, 170] on h2 "Learn More About VoltMate" at bounding box center [384, 166] width 406 height 16
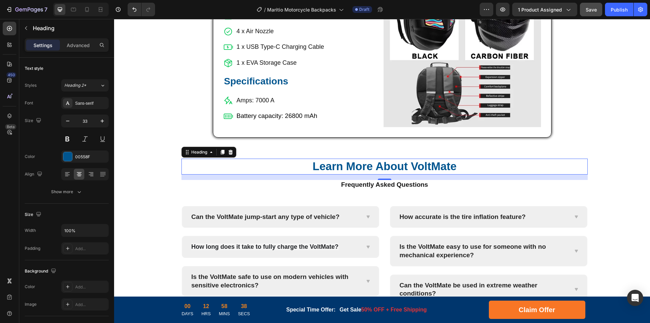
click at [440, 167] on h2 "Learn More About VoltMate" at bounding box center [384, 166] width 406 height 16
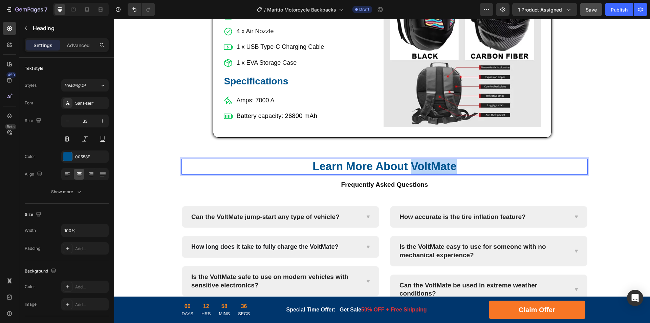
drag, startPoint x: 411, startPoint y: 168, endPoint x: 470, endPoint y: 171, distance: 59.6
click at [470, 171] on p "Learn More About VoltMate" at bounding box center [384, 166] width 405 height 15
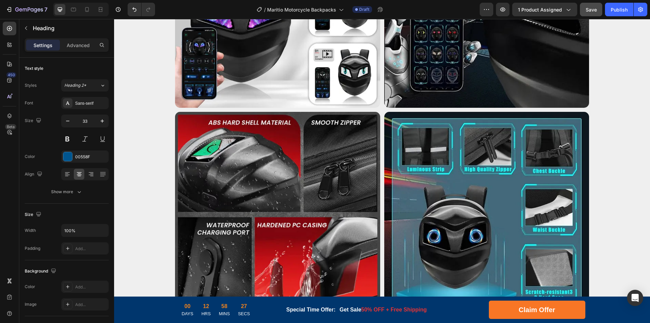
scroll to position [2469, 0]
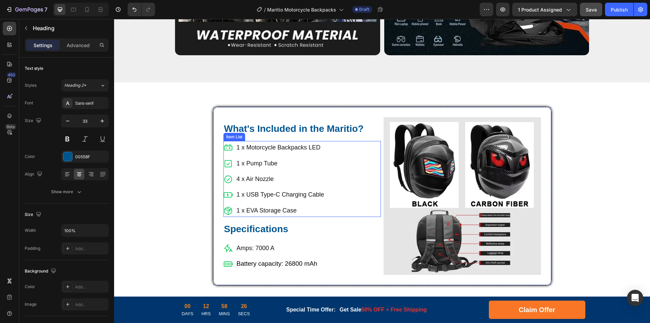
click at [352, 154] on div "1 x Motorcycle Backpacks LED 1 x Pump Tube 4 x Air Nozzle 1 x USB Type-C Chargi…" at bounding box center [301, 179] width 157 height 76
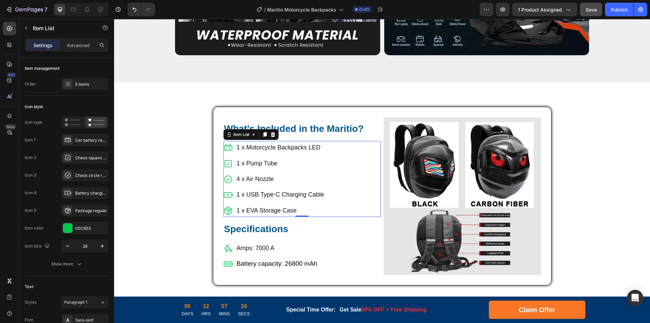
click at [253, 158] on p "1 x Pump Tube" at bounding box center [281, 163] width 88 height 11
click at [256, 158] on p "1 x Pump Tube" at bounding box center [281, 163] width 88 height 11
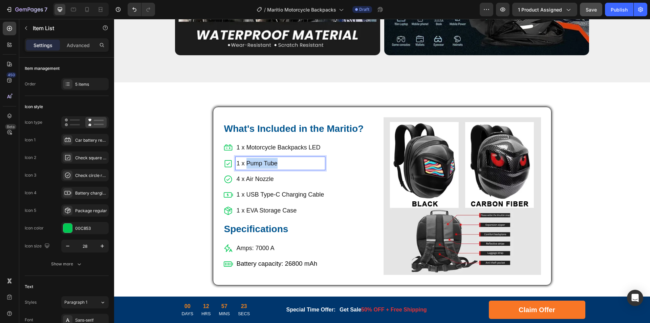
drag, startPoint x: 244, startPoint y: 153, endPoint x: 278, endPoint y: 154, distance: 34.2
click at [278, 158] on p "1 x Pump Tube" at bounding box center [281, 163] width 88 height 11
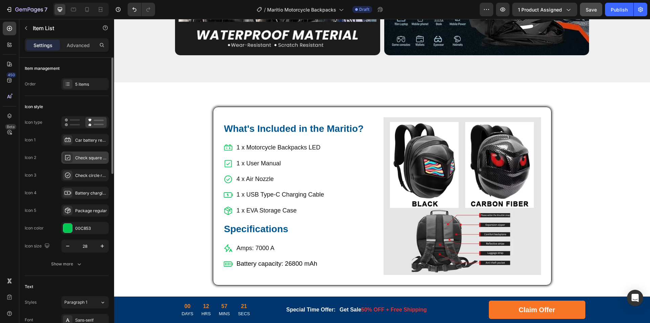
click at [68, 156] on icon at bounding box center [67, 157] width 7 height 7
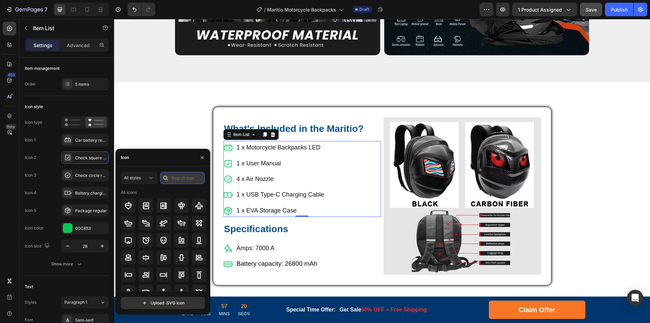
click at [185, 181] on input "text" at bounding box center [182, 178] width 45 height 12
type input "i"
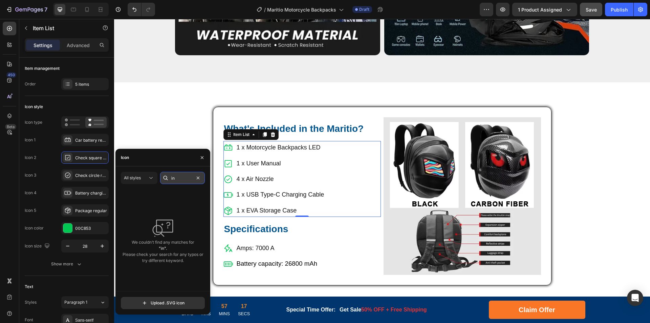
type input "ì"
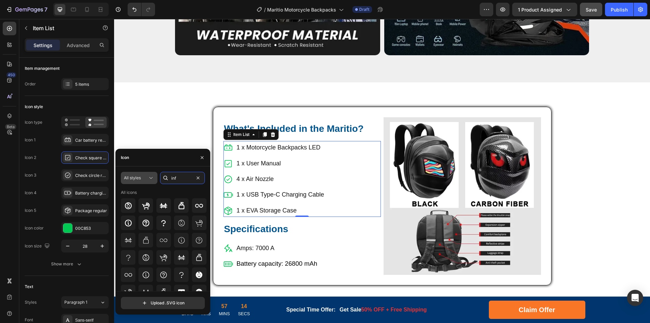
type input "inf"
click at [143, 176] on div "All styles" at bounding box center [136, 178] width 24 height 6
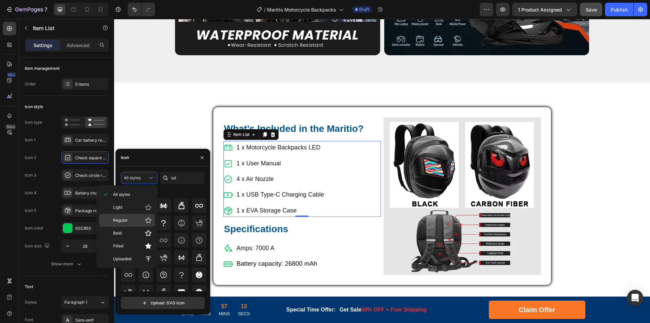
click at [126, 219] on span "Regular" at bounding box center [120, 220] width 15 height 6
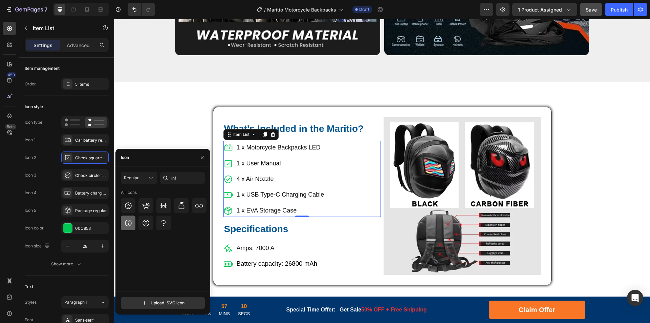
click at [130, 225] on icon at bounding box center [128, 223] width 8 height 8
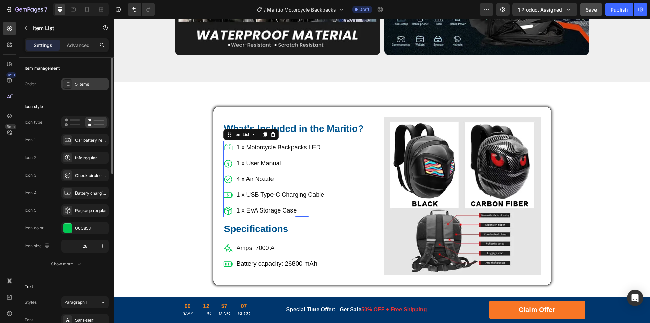
click at [80, 86] on div "5 items" at bounding box center [91, 84] width 32 height 6
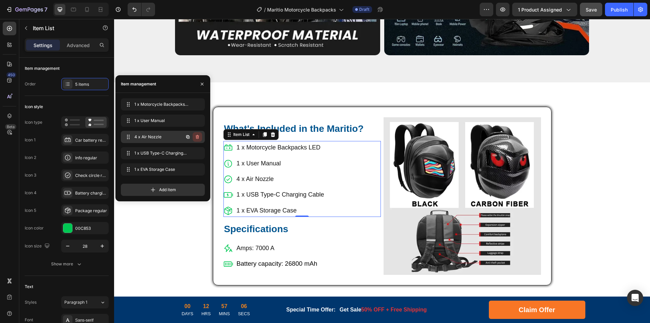
click at [197, 138] on icon "button" at bounding box center [197, 136] width 5 height 5
click at [197, 138] on div "Delete" at bounding box center [193, 137] width 13 height 6
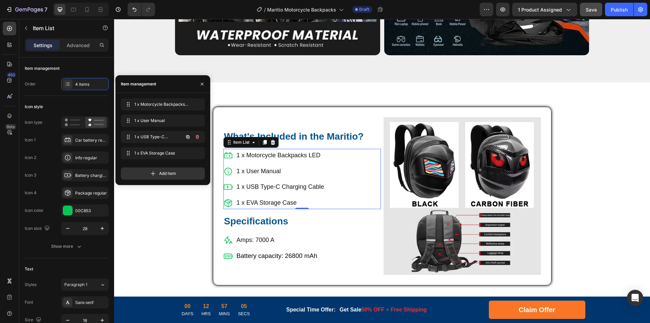
click at [197, 138] on icon "button" at bounding box center [197, 136] width 5 height 5
click at [197, 138] on div "Delete" at bounding box center [193, 137] width 13 height 6
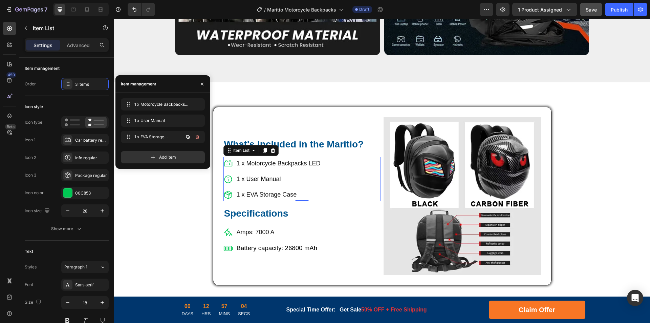
click at [197, 138] on icon "button" at bounding box center [197, 136] width 5 height 5
click at [197, 138] on div "Delete" at bounding box center [193, 137] width 13 height 6
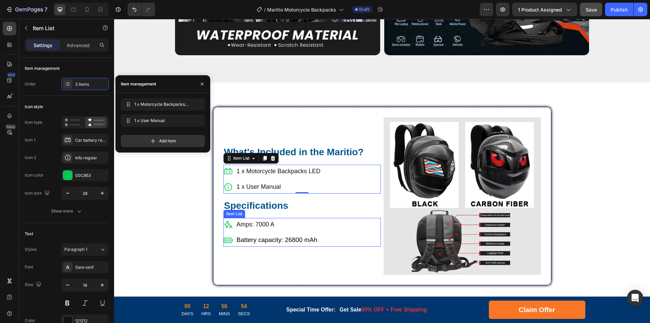
drag, startPoint x: 258, startPoint y: 215, endPoint x: 272, endPoint y: 216, distance: 13.5
click at [258, 219] on p "Amps: 7000 A" at bounding box center [277, 224] width 81 height 11
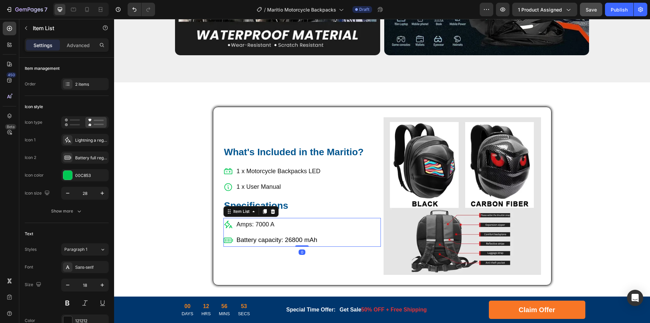
click at [258, 219] on p "Amps: 7000 A" at bounding box center [277, 224] width 81 height 11
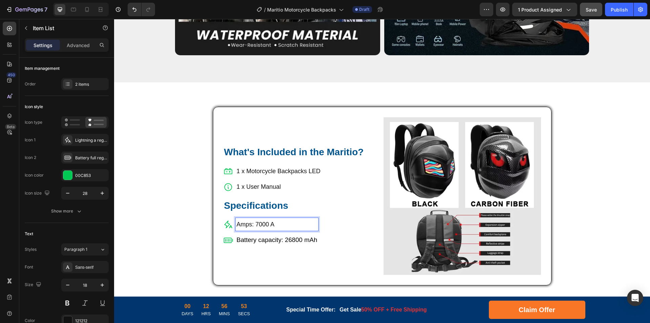
click at [266, 219] on p "Amps: 7000 A" at bounding box center [277, 224] width 81 height 11
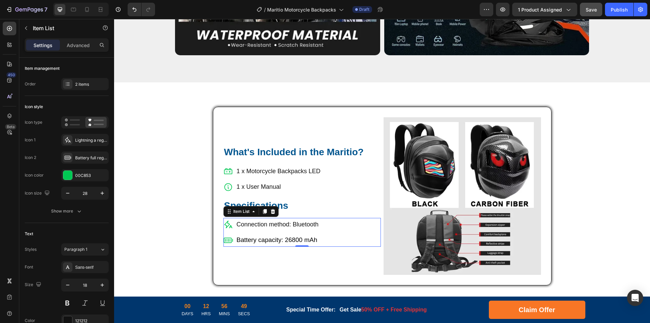
click at [272, 236] on span "Battery capacity: 26800 mAh" at bounding box center [277, 239] width 81 height 7
click at [282, 236] on span "Battery capacity: 26800 mAh" at bounding box center [277, 239] width 81 height 7
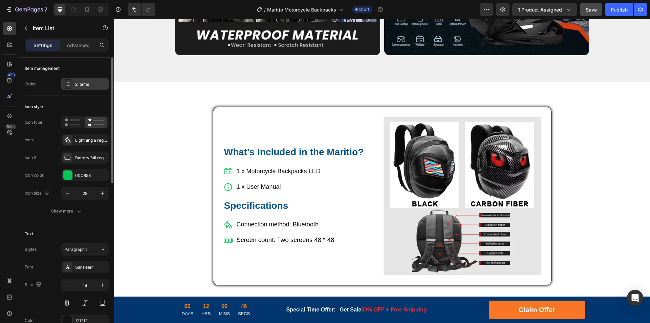
click at [84, 84] on div "2 items" at bounding box center [91, 84] width 32 height 6
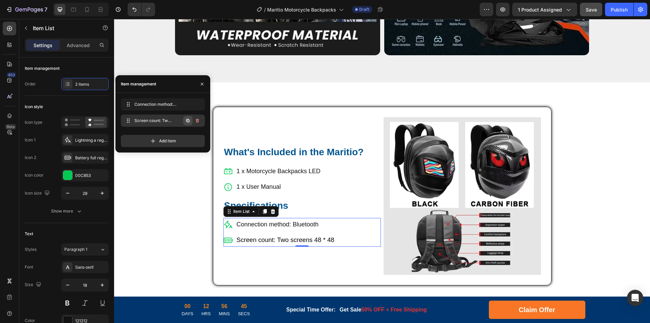
click at [190, 122] on icon "button" at bounding box center [187, 120] width 5 height 5
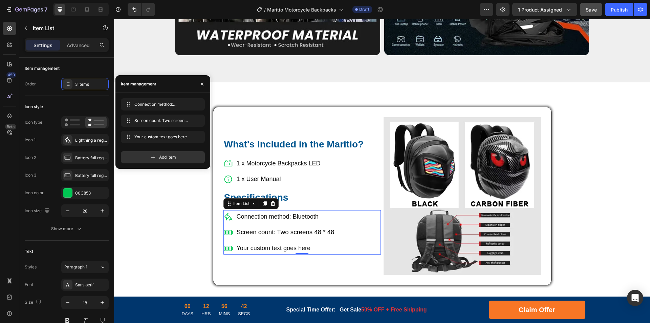
click at [267, 241] on div "Your custom text goes here" at bounding box center [286, 247] width 100 height 13
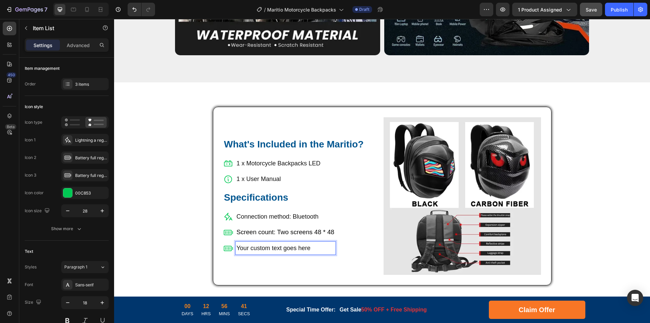
click at [257, 242] on p "Your custom text goes here" at bounding box center [286, 247] width 98 height 11
click at [241, 226] on p "Screen count: Two screens 48 * 48" at bounding box center [286, 231] width 98 height 11
click at [227, 213] on icon at bounding box center [228, 217] width 8 height 8
click at [246, 211] on p "Connection method: Bluetooth" at bounding box center [286, 216] width 98 height 11
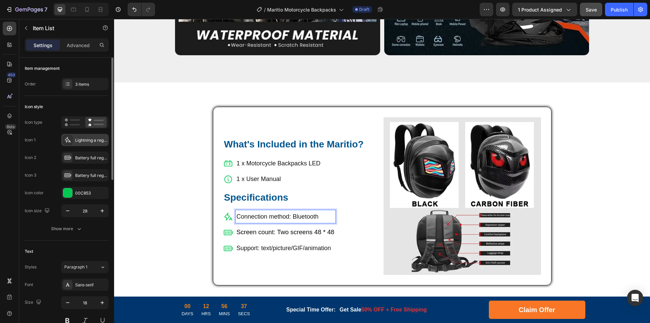
click at [79, 137] on div "Lightning a regular" at bounding box center [91, 140] width 32 height 6
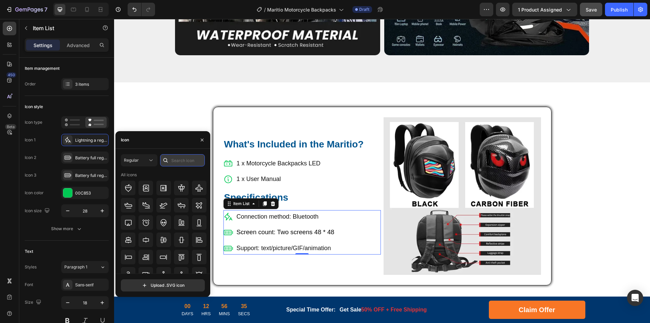
click at [176, 159] on input "text" at bounding box center [182, 160] width 45 height 12
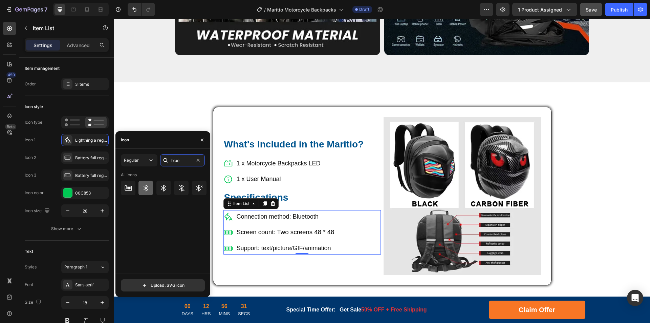
type input "blue"
click at [148, 187] on icon at bounding box center [146, 188] width 8 height 8
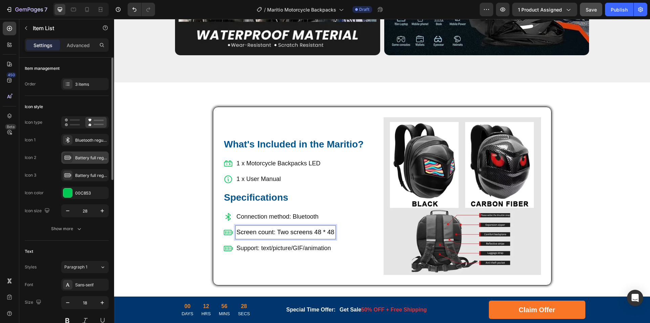
click at [90, 157] on div "Battery full regular" at bounding box center [91, 158] width 32 height 6
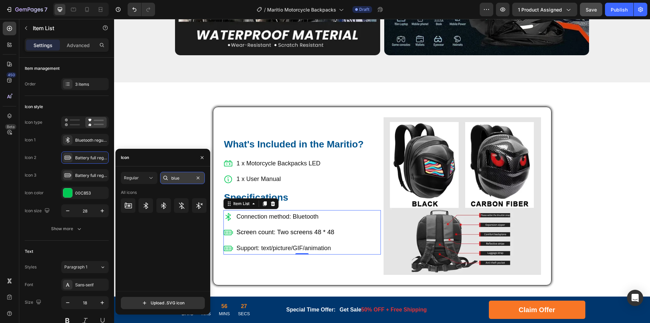
click at [188, 177] on input "blue" at bounding box center [182, 178] width 45 height 12
type input "eye"
click at [129, 204] on icon at bounding box center [128, 205] width 8 height 8
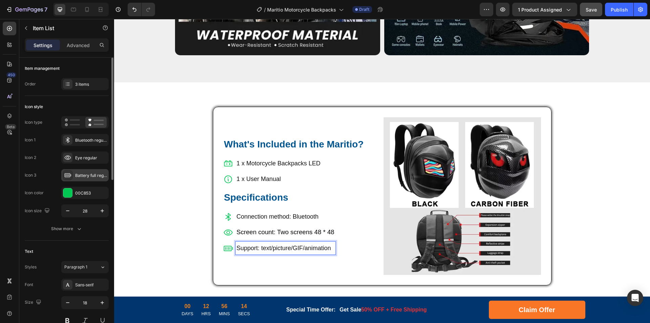
click at [86, 177] on div "Battery full regular" at bounding box center [91, 175] width 32 height 6
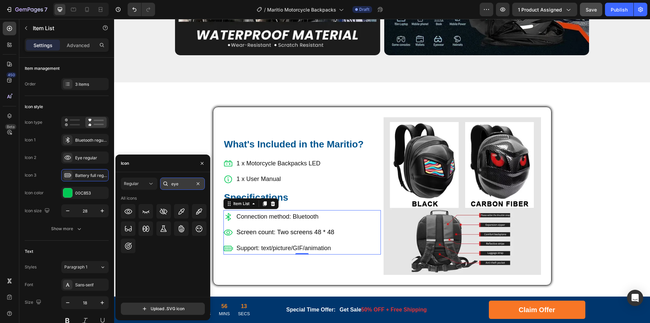
click at [173, 186] on input "eye" at bounding box center [182, 183] width 45 height 12
drag, startPoint x: 190, startPoint y: 183, endPoint x: 163, endPoint y: 186, distance: 26.9
click at [163, 186] on div "suppo" at bounding box center [182, 183] width 45 height 12
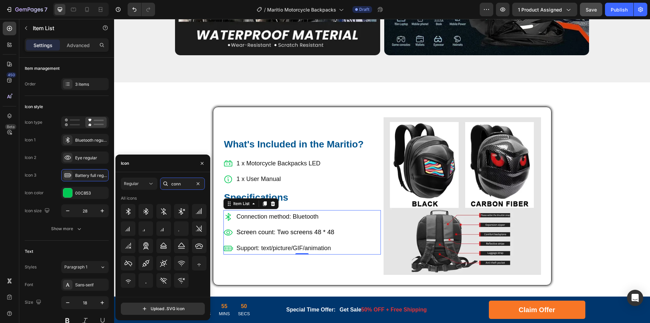
drag, startPoint x: 185, startPoint y: 183, endPoint x: 164, endPoint y: 189, distance: 22.0
click at [164, 189] on div "conn" at bounding box center [182, 183] width 45 height 12
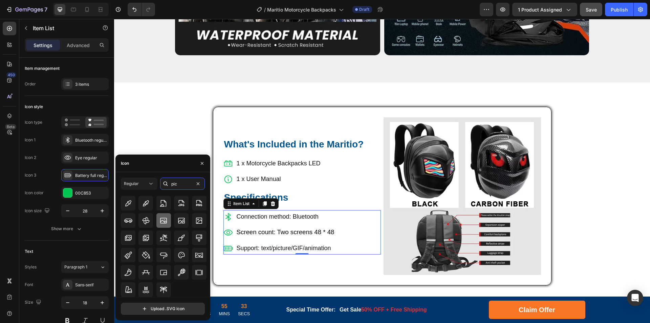
type input "pic"
click at [163, 220] on icon at bounding box center [163, 220] width 8 height 8
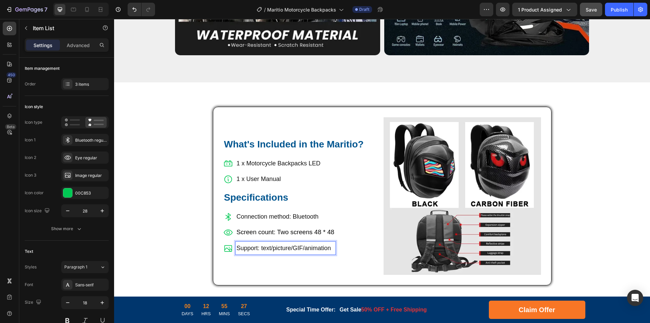
click at [261, 242] on p "Support: text/picture/GIF/animation" at bounding box center [286, 247] width 98 height 11
click at [260, 242] on p "Support: text/picture/GIF/animation" at bounding box center [286, 247] width 98 height 11
click at [274, 242] on p "Support: Text/picture/GIF/animation" at bounding box center [286, 247] width 98 height 11
click at [305, 242] on p "Support: Text/Picture/GIF/animation" at bounding box center [286, 247] width 98 height 11
click at [292, 242] on p "Support: Text/Picture/GIF/Animation" at bounding box center [286, 247] width 98 height 11
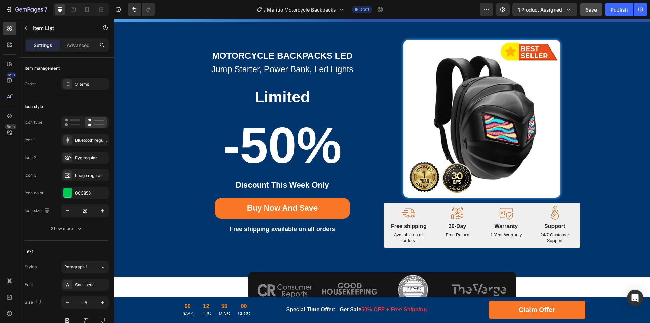
scroll to position [0, 0]
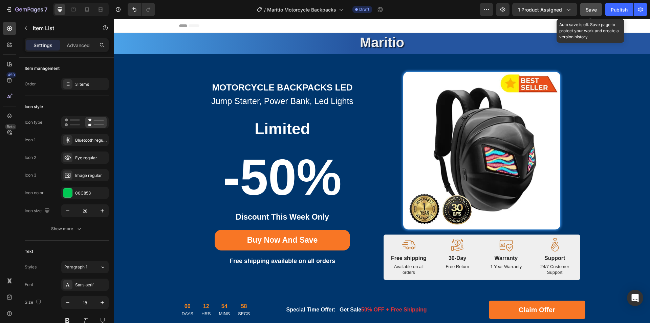
click at [591, 9] on span "Save" at bounding box center [591, 10] width 11 height 6
